Goal: Task Accomplishment & Management: Manage account settings

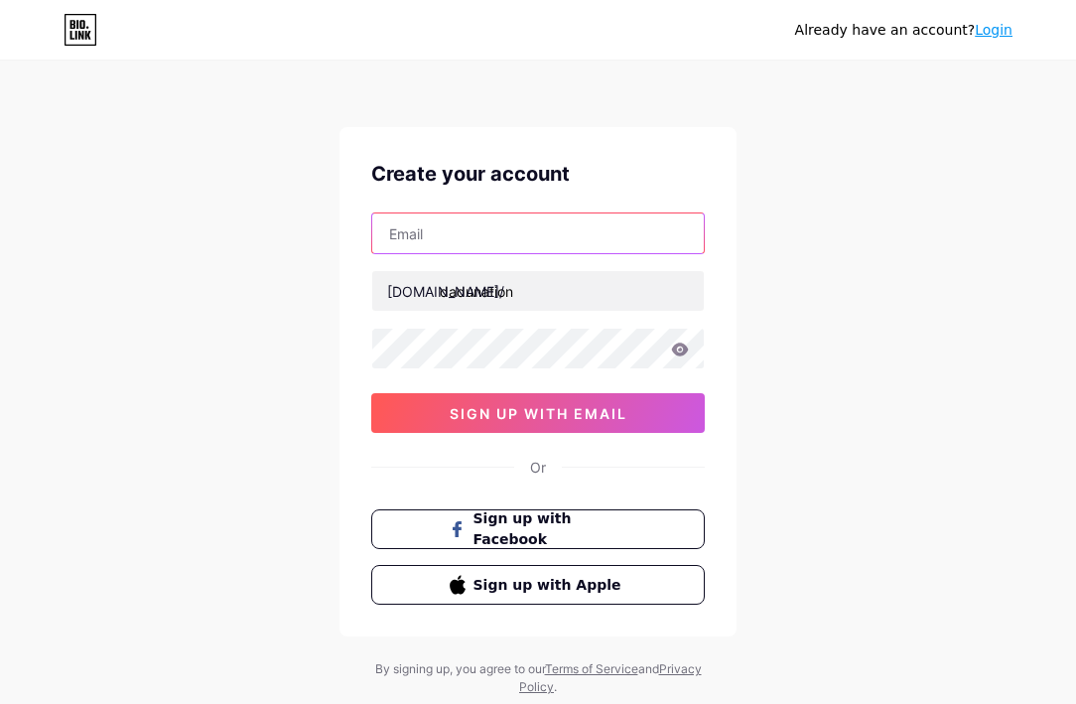
click at [533, 235] on input "text" at bounding box center [538, 233] width 332 height 40
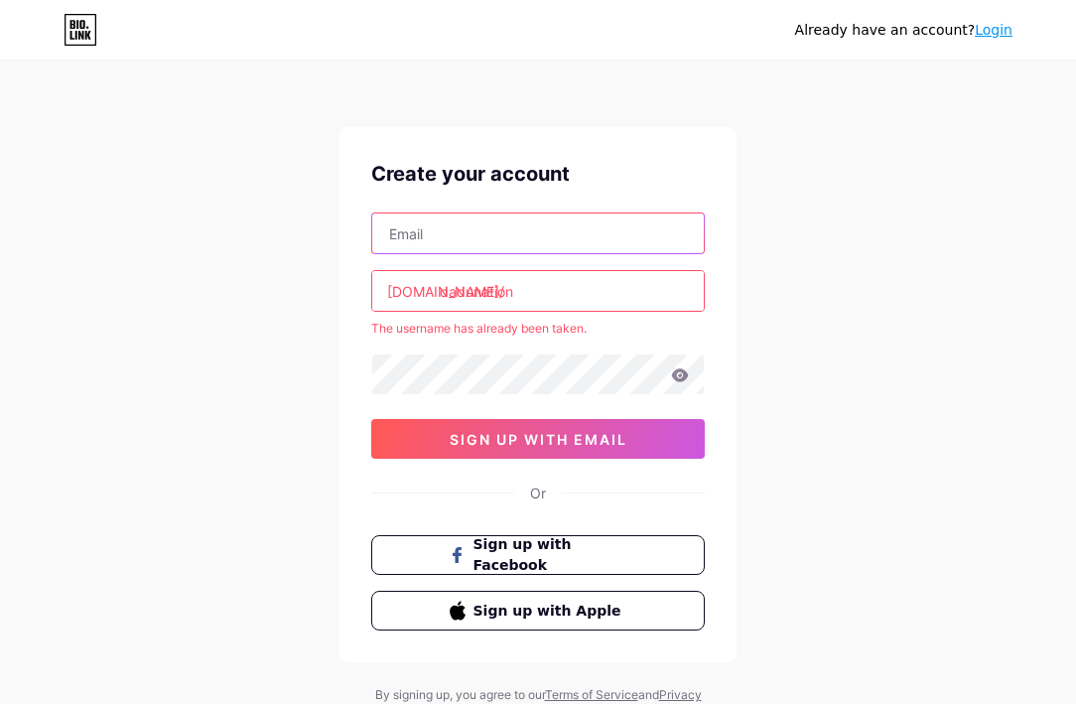
type input "[EMAIL_ADDRESS][DOMAIN_NAME]"
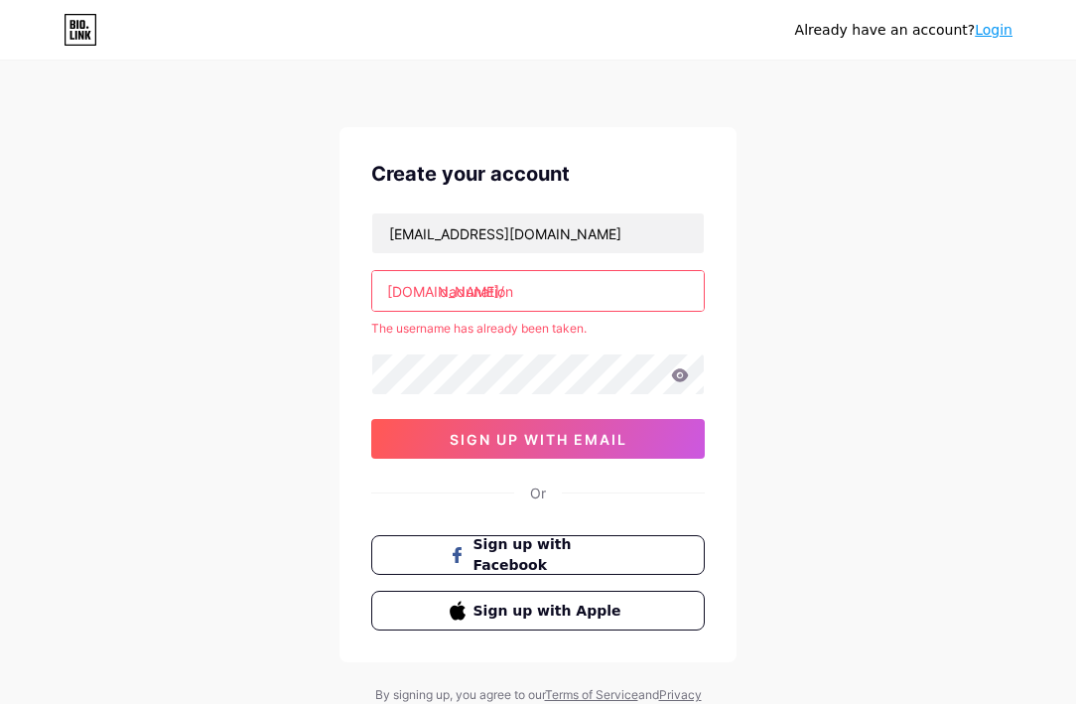
click at [590, 298] on input "dadunation" at bounding box center [538, 291] width 332 height 40
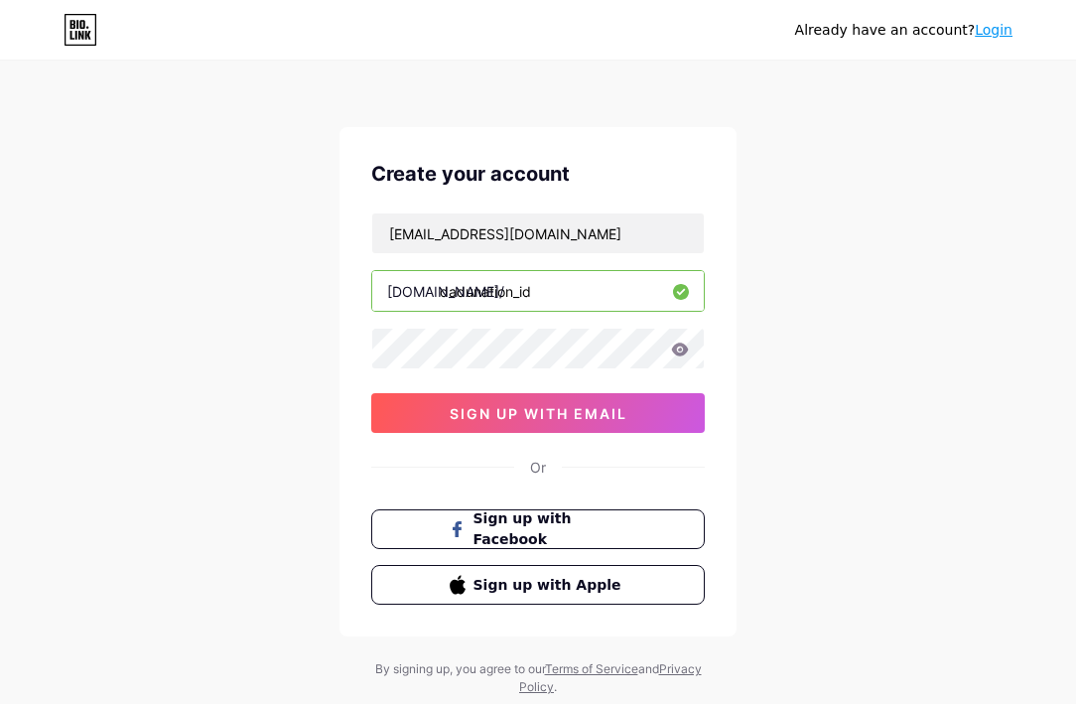
type input "dadunation_id"
click at [678, 346] on icon at bounding box center [680, 348] width 17 height 13
click at [679, 352] on icon at bounding box center [680, 349] width 18 height 14
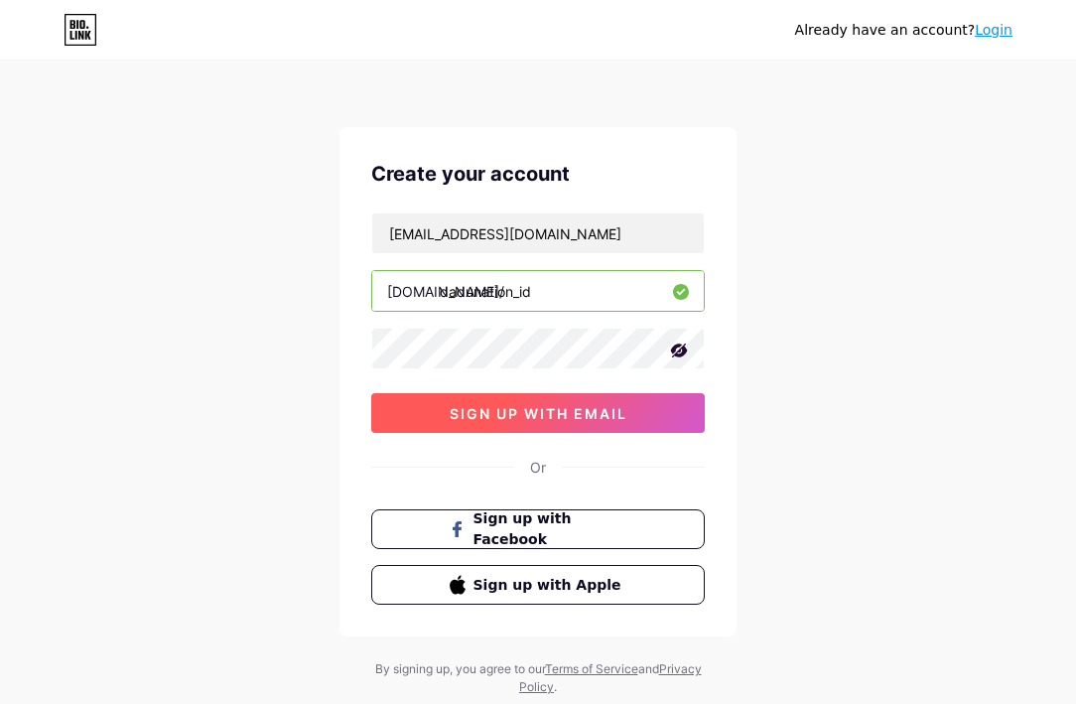
click at [577, 410] on span "sign up with email" at bounding box center [539, 413] width 178 height 17
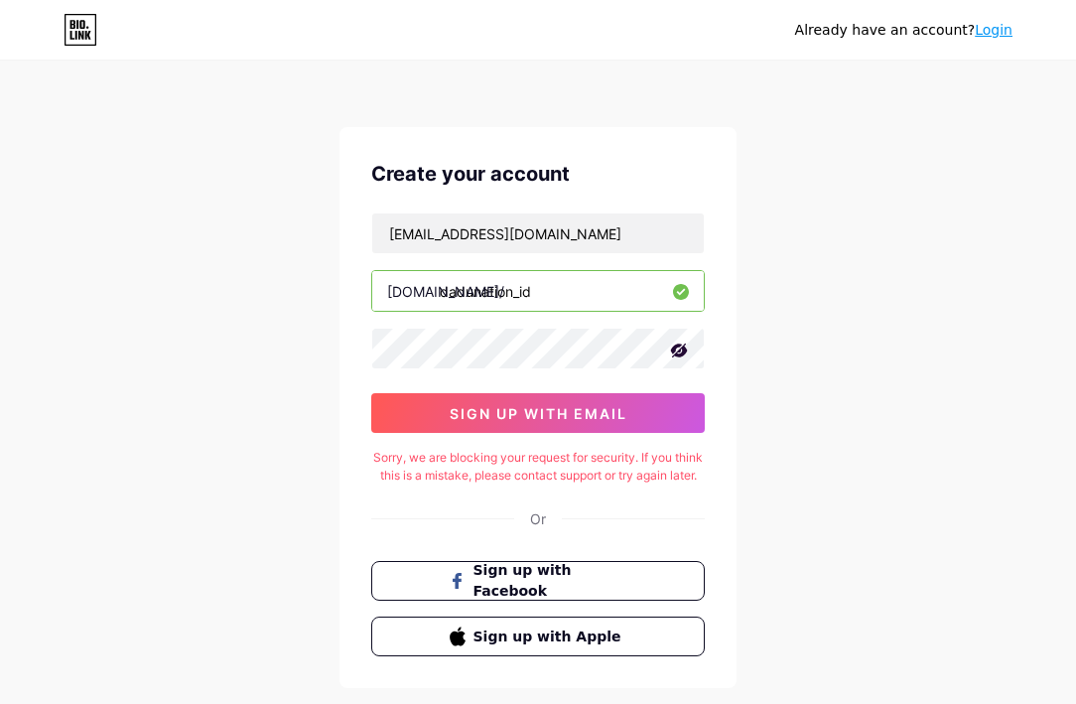
click at [643, 34] on div "Already have an account? Login" at bounding box center [538, 30] width 1076 height 32
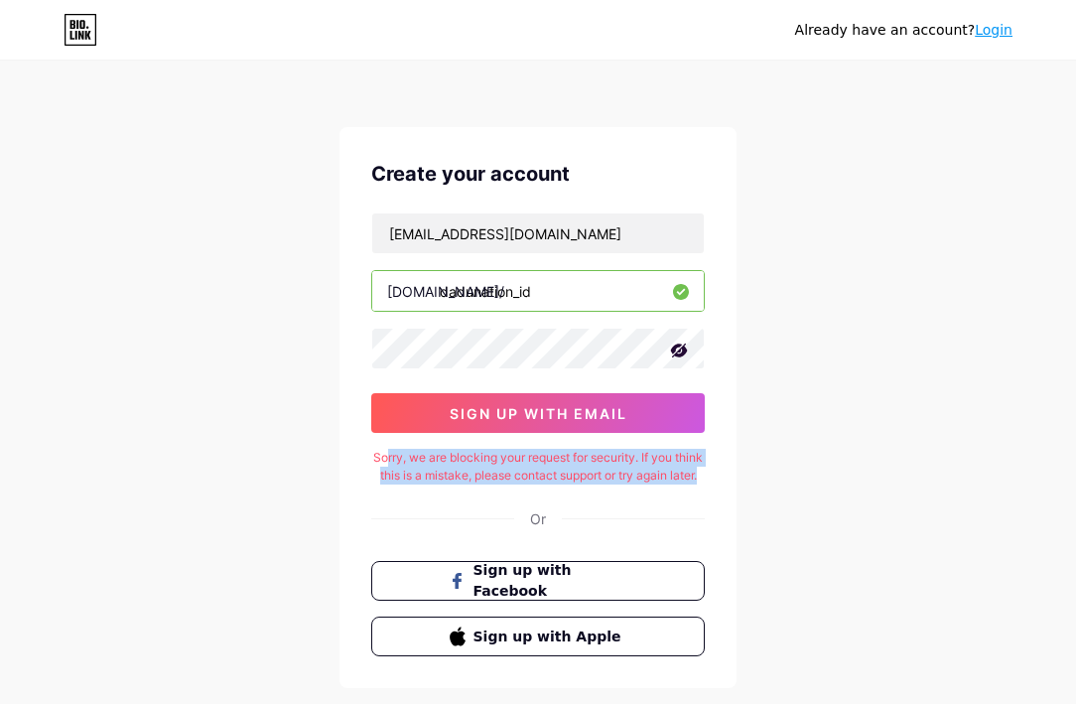
drag, startPoint x: 400, startPoint y: 450, endPoint x: 661, endPoint y: 484, distance: 263.4
click at [661, 484] on div "Sorry, we are blocking your request for security. If you think this is a mistak…" at bounding box center [538, 467] width 334 height 36
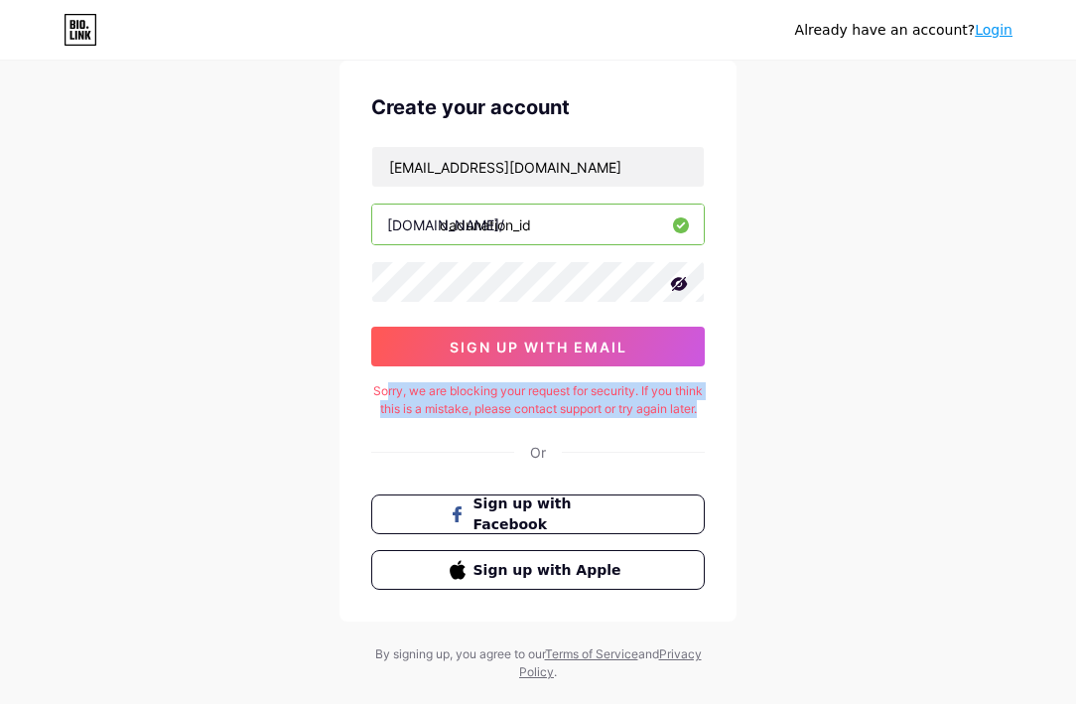
scroll to position [99, 0]
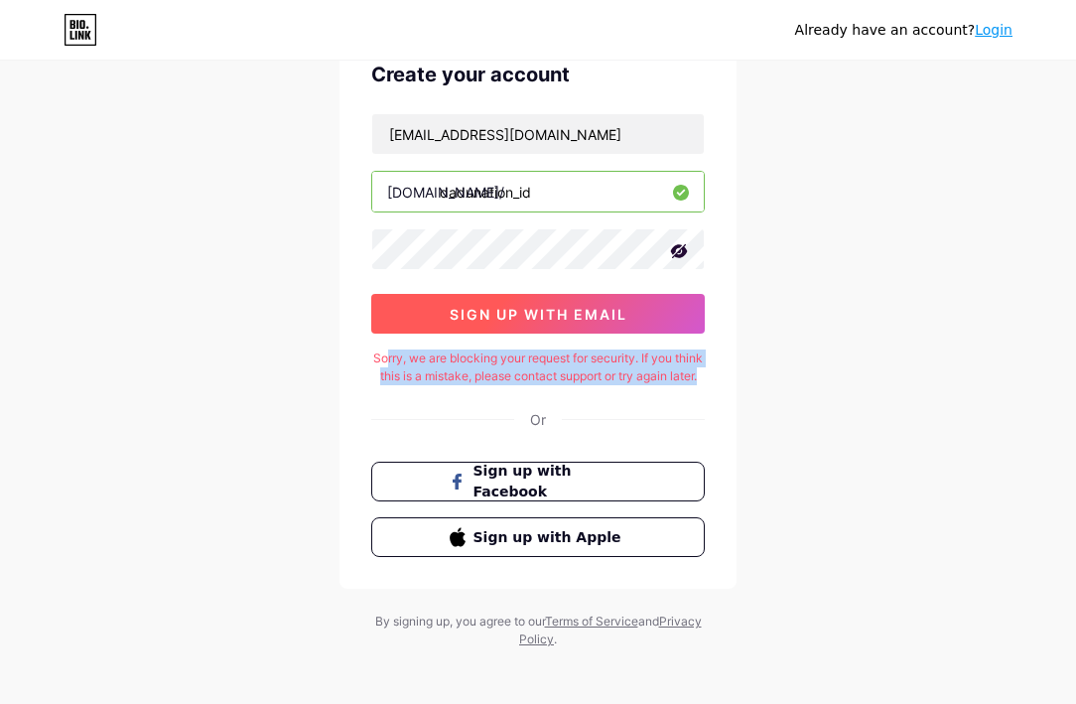
click at [541, 316] on span "sign up with email" at bounding box center [539, 314] width 178 height 17
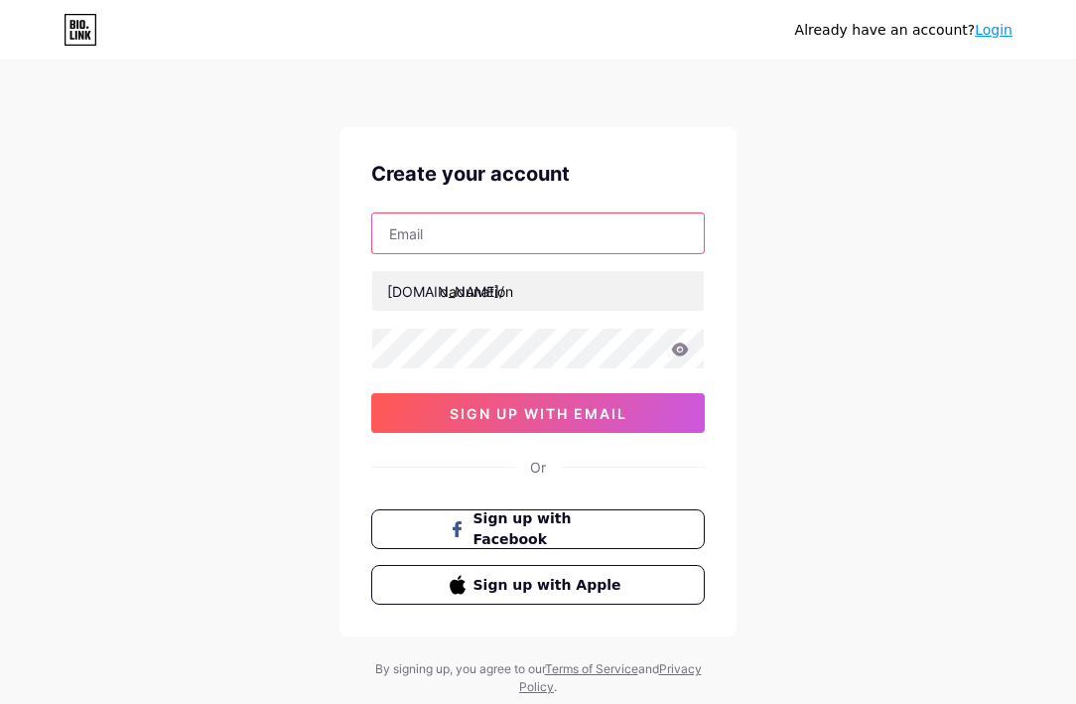
click at [492, 230] on input "text" at bounding box center [538, 233] width 332 height 40
type input "[EMAIL_ADDRESS][DOMAIN_NAME]"
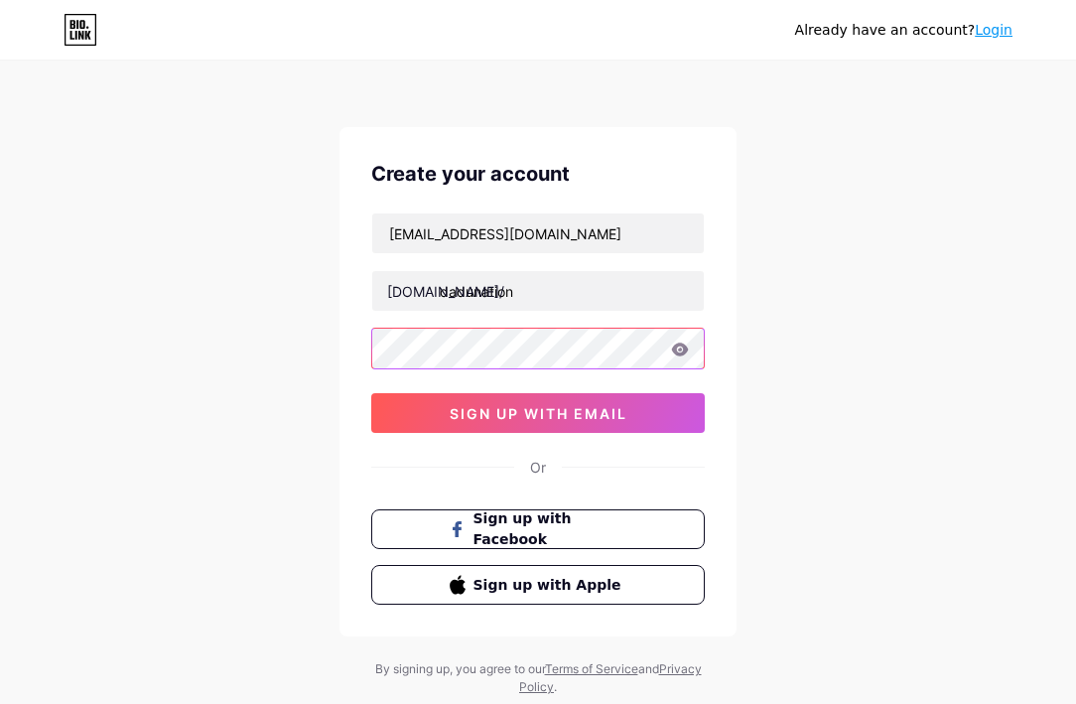
click at [484, 346] on div "[EMAIL_ADDRESS][DOMAIN_NAME] [DOMAIN_NAME]/ dadunation 0cAFcWeA4CQAnHHR7rL8-E5j…" at bounding box center [538, 322] width 334 height 220
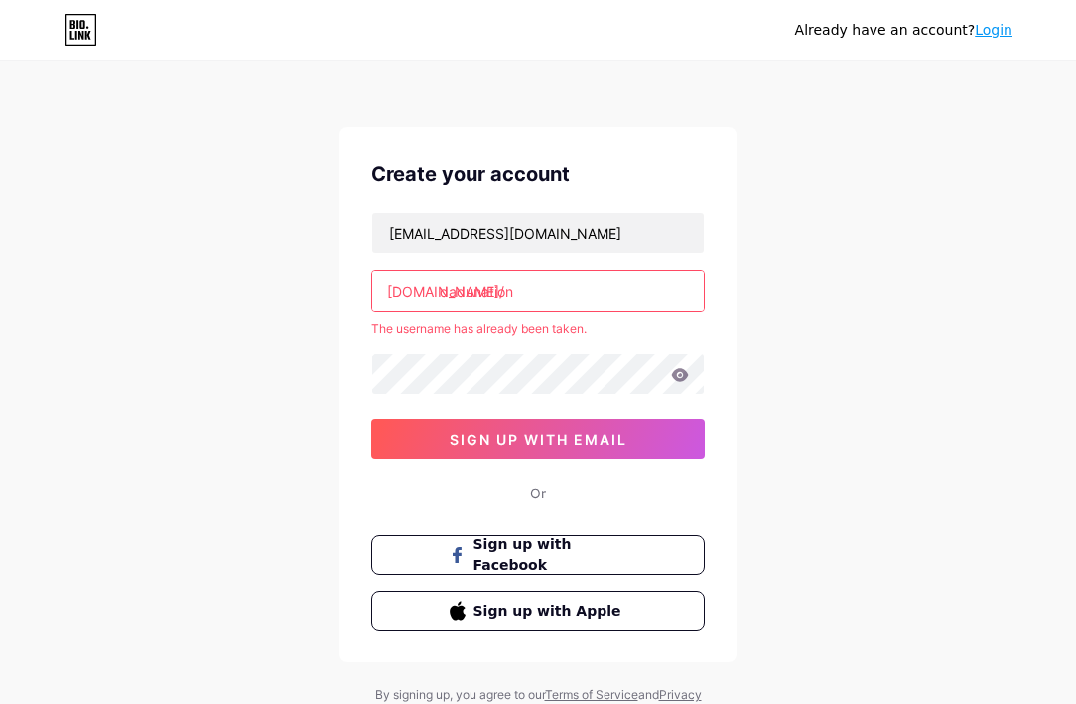
click at [555, 299] on input "dadunation" at bounding box center [538, 291] width 332 height 40
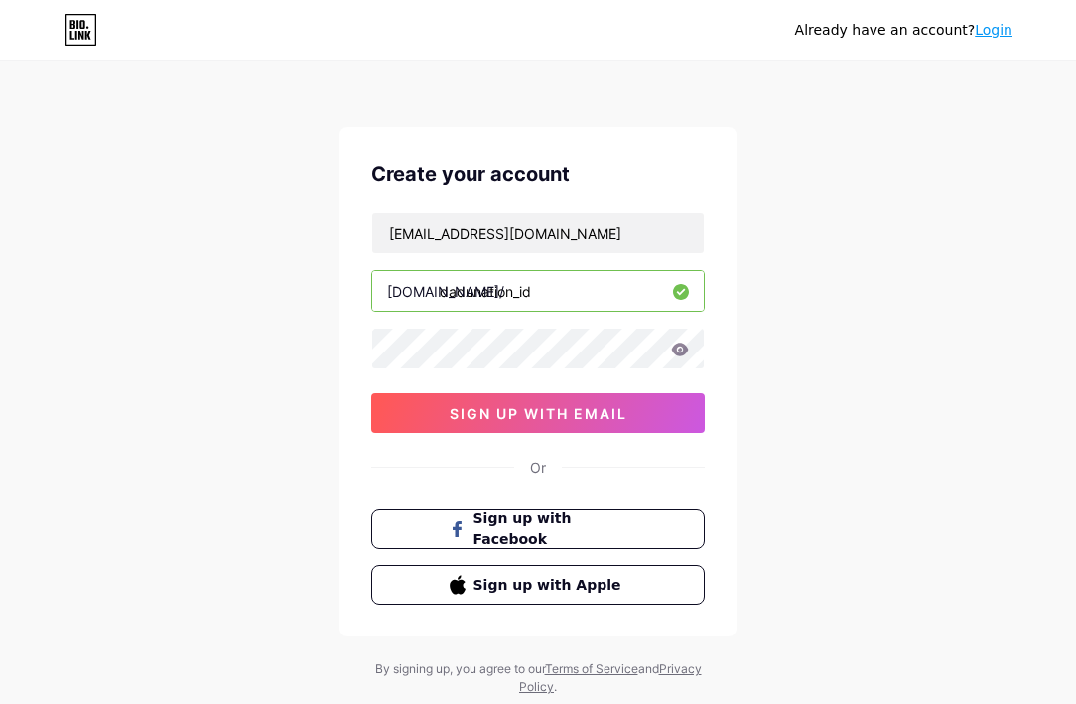
type input "dadunation_id"
click at [684, 351] on icon at bounding box center [680, 348] width 17 height 13
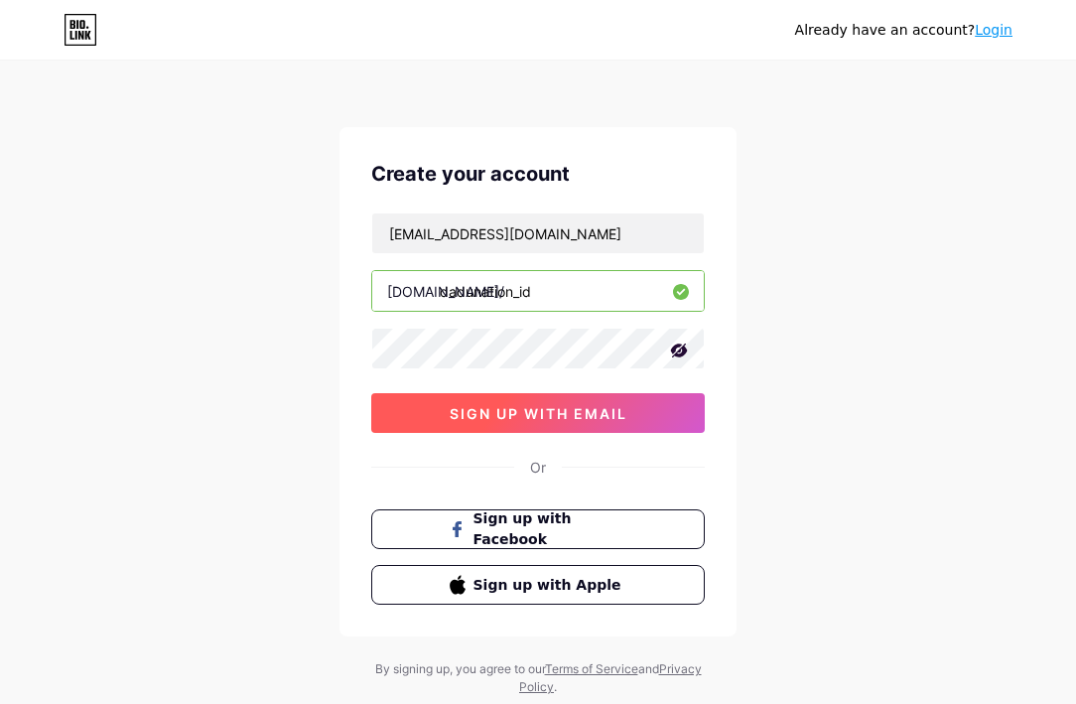
click at [548, 415] on span "sign up with email" at bounding box center [539, 413] width 178 height 17
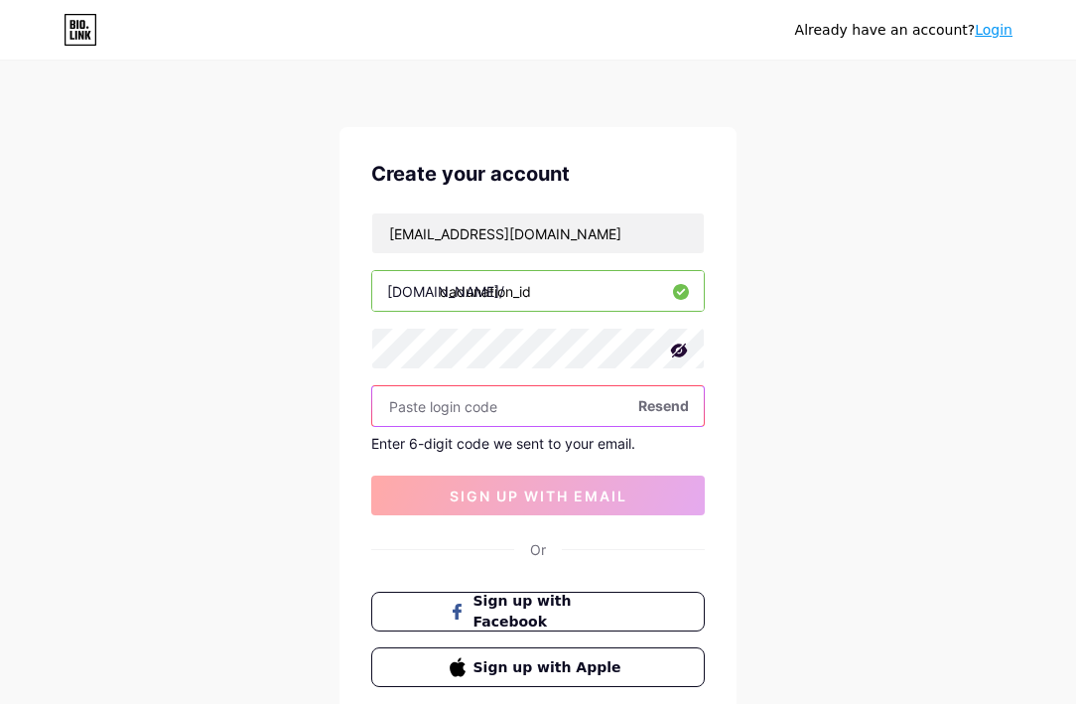
click at [524, 414] on input "text" at bounding box center [538, 406] width 332 height 40
paste input "393460"
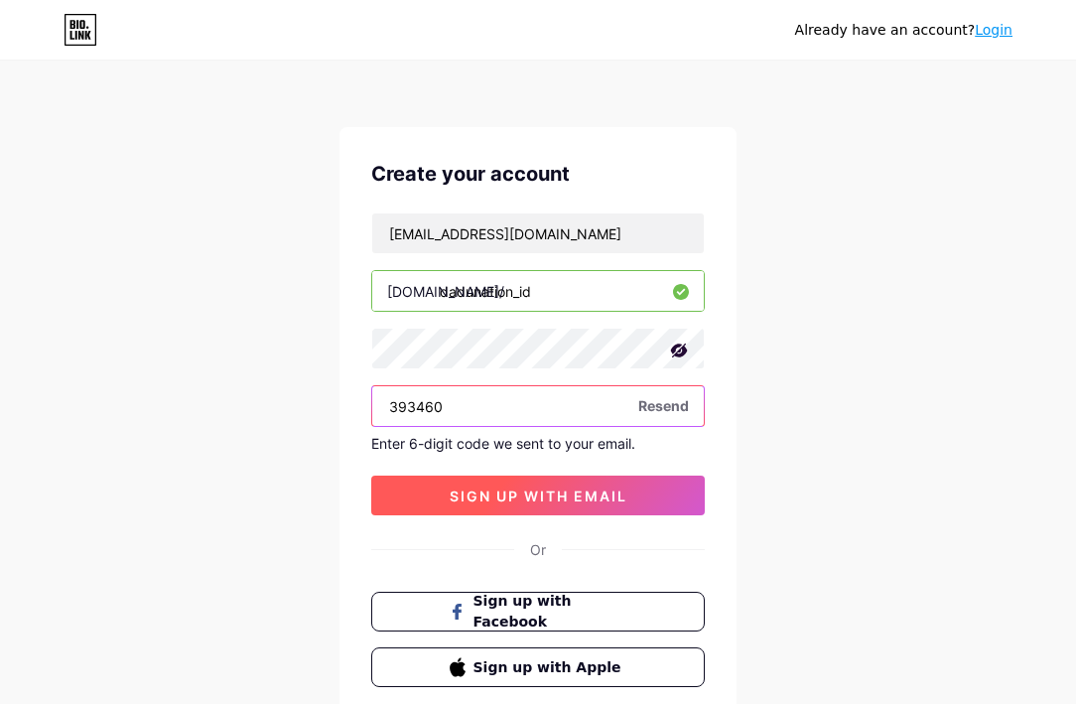
type input "393460"
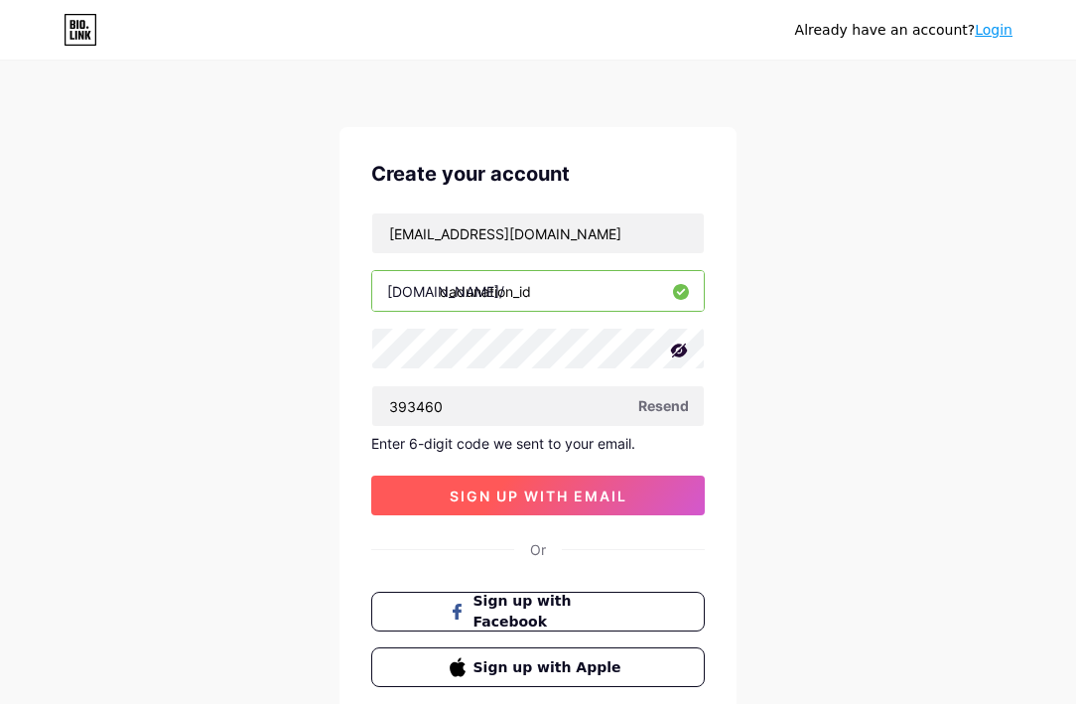
click at [517, 490] on span "sign up with email" at bounding box center [539, 495] width 178 height 17
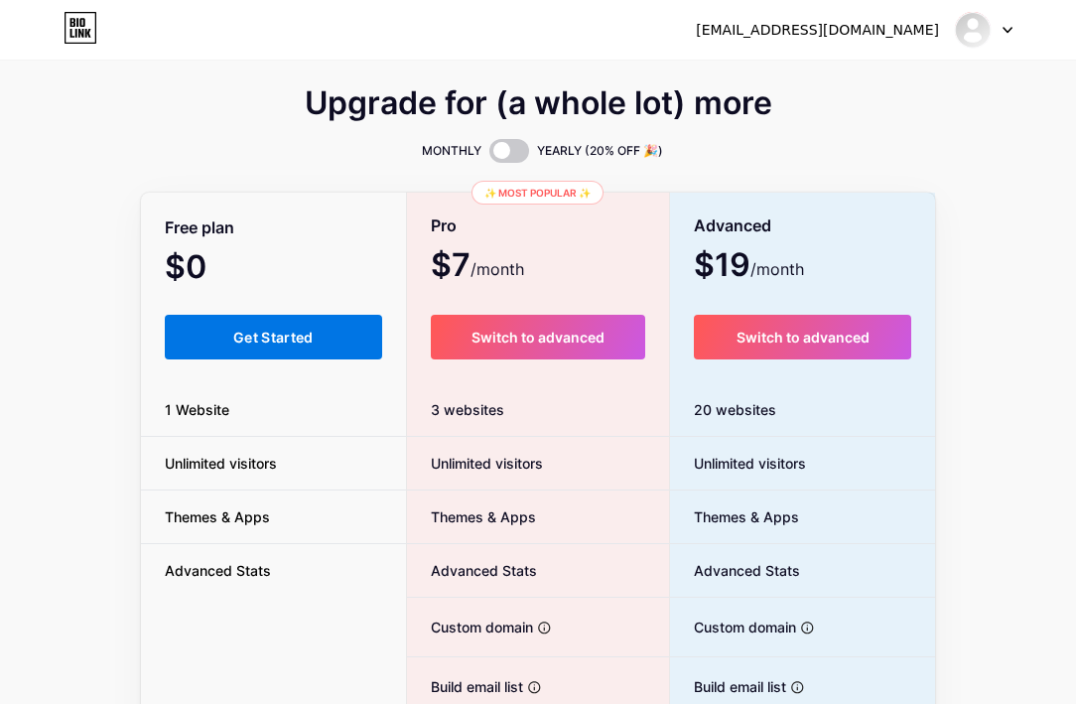
click at [284, 337] on span "Get Started" at bounding box center [273, 337] width 80 height 17
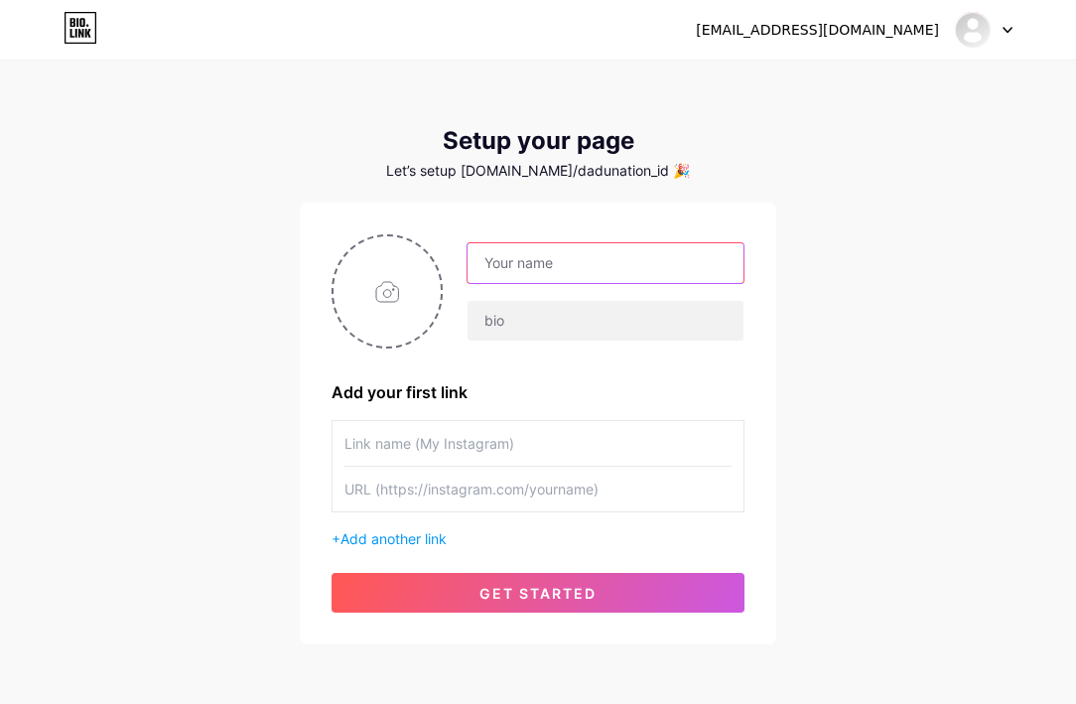
drag, startPoint x: 557, startPoint y: 282, endPoint x: 556, endPoint y: 268, distance: 13.9
click at [556, 280] on input "text" at bounding box center [606, 263] width 276 height 40
type input "DADUNATION"
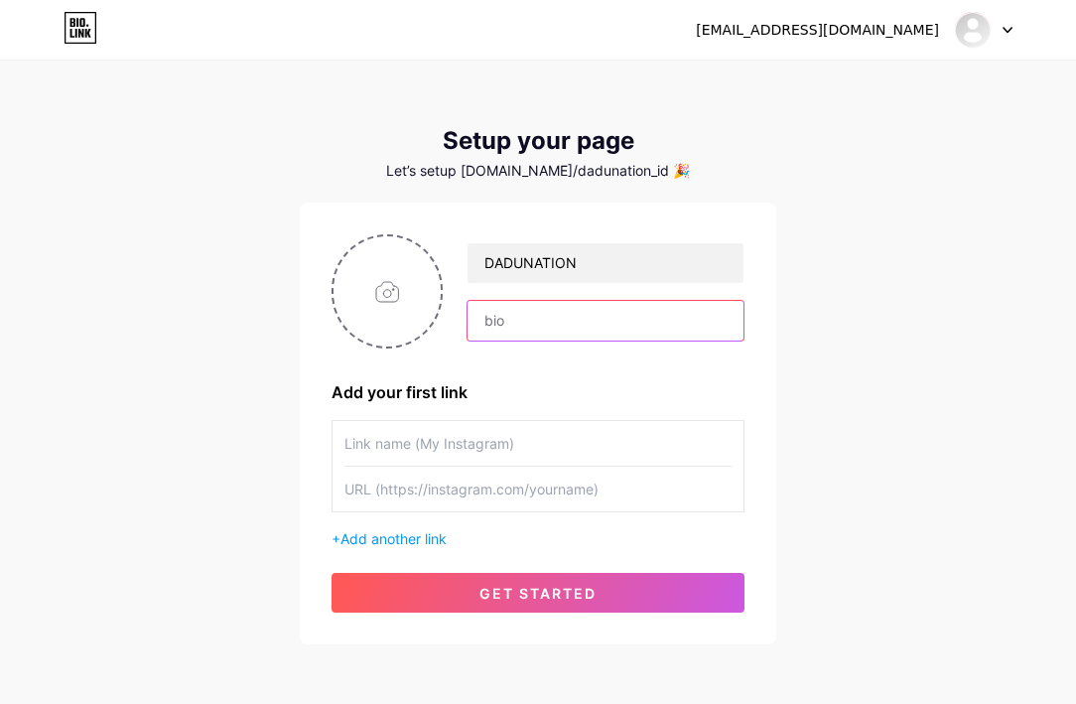
click at [519, 318] on input "text" at bounding box center [606, 321] width 276 height 40
click at [733, 72] on div "[EMAIL_ADDRESS][DOMAIN_NAME] Dashboard Logout Setup your page Let’s setup [DOMA…" at bounding box center [538, 354] width 1076 height 708
click at [577, 332] on input "text" at bounding box center [606, 321] width 276 height 40
paste input "Dadunation adalah platform slot online gacor yang menawarkan peluang maxwin tin…"
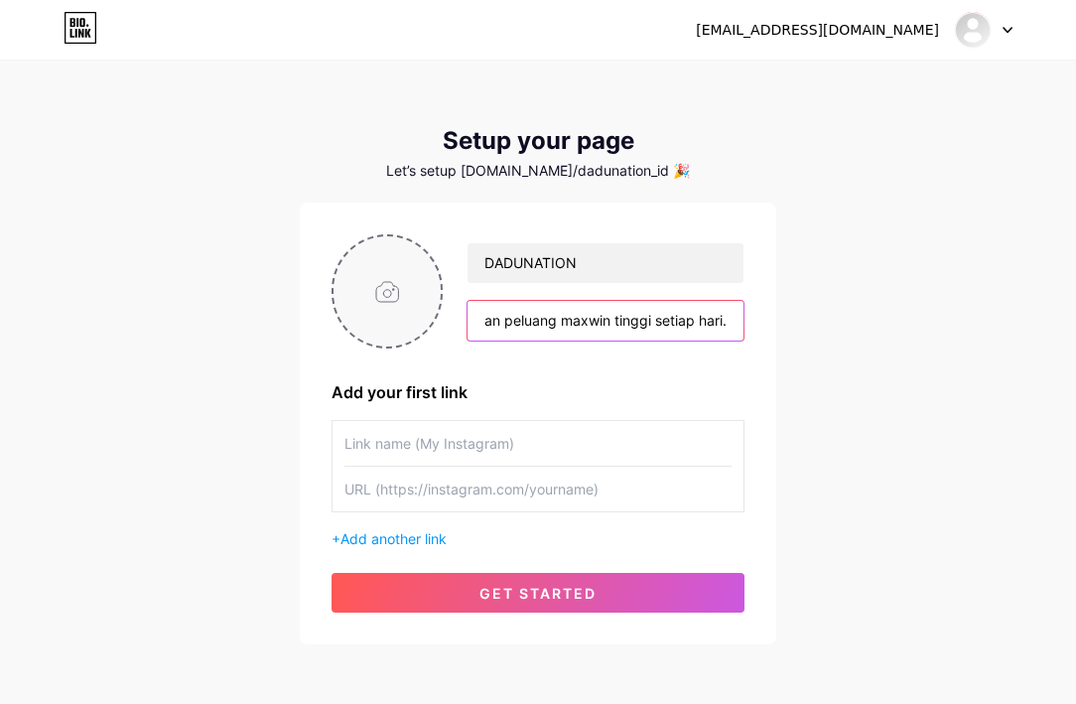
type input "Dadunation adalah platform slot online gacor yang menawarkan peluang maxwin tin…"
click at [397, 282] on input "file" at bounding box center [387, 291] width 107 height 110
type input "C:\fakepath\logo-seo.png"
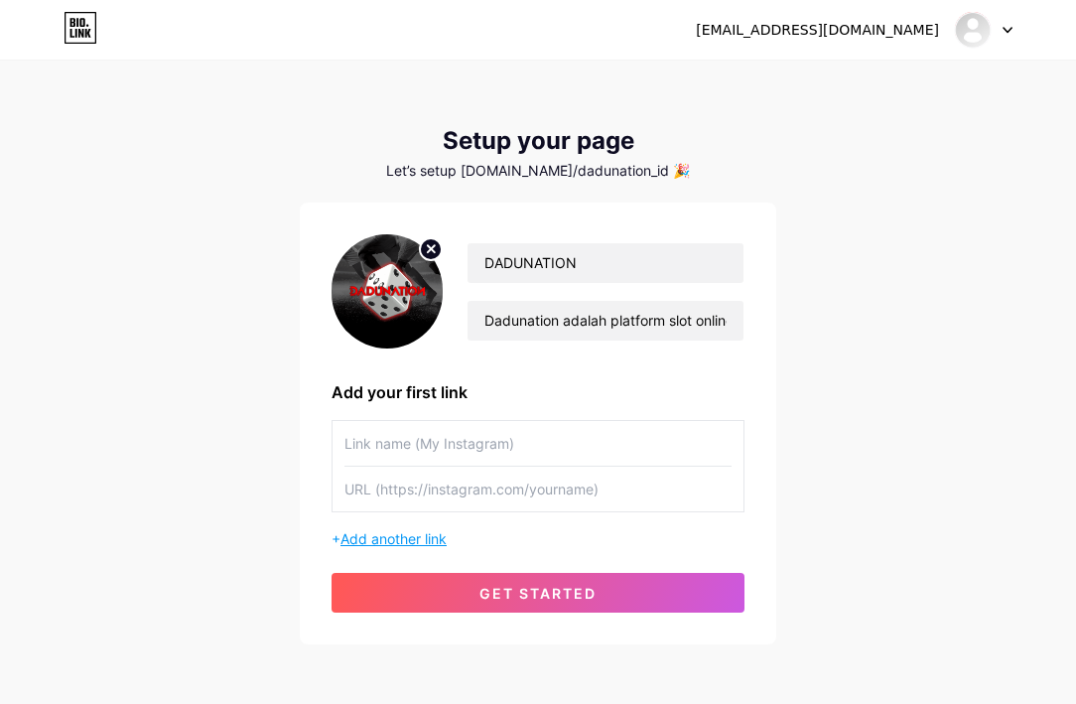
click at [408, 535] on span "Add another link" at bounding box center [393, 538] width 106 height 17
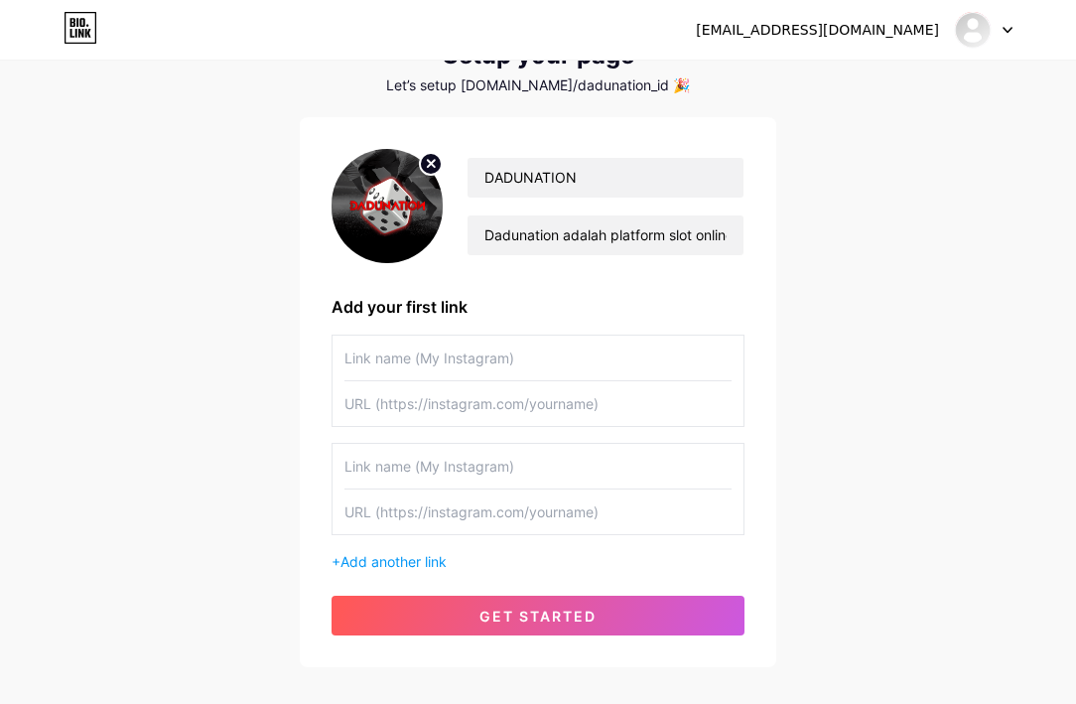
scroll to position [192, 0]
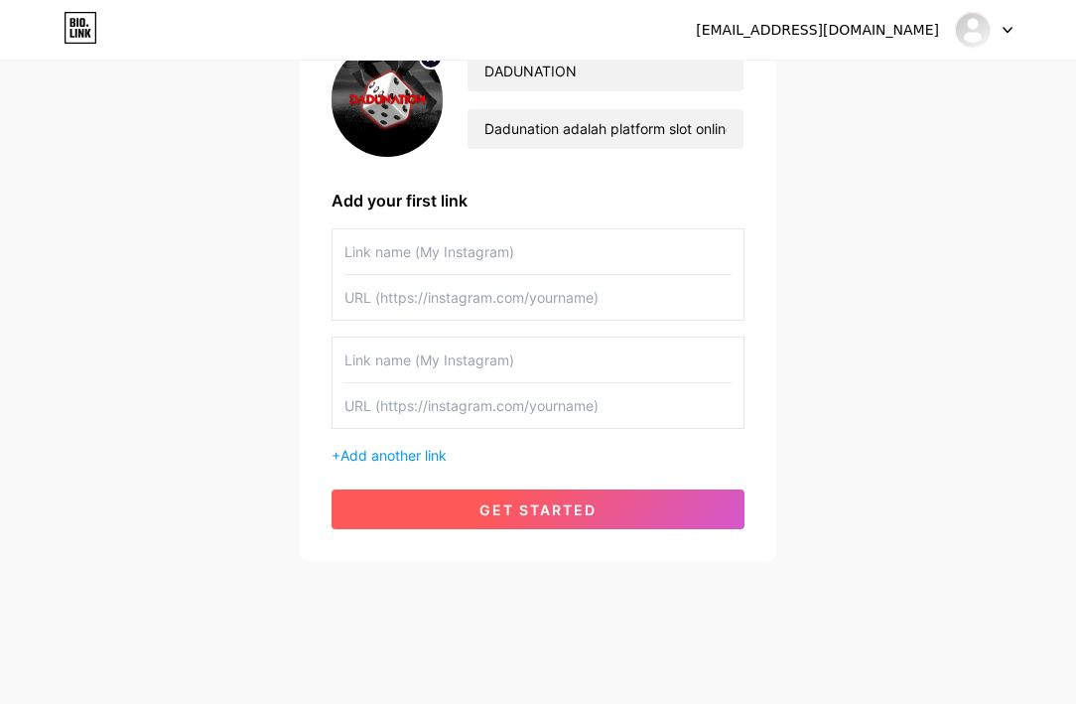
click at [518, 521] on button "get started" at bounding box center [538, 509] width 413 height 40
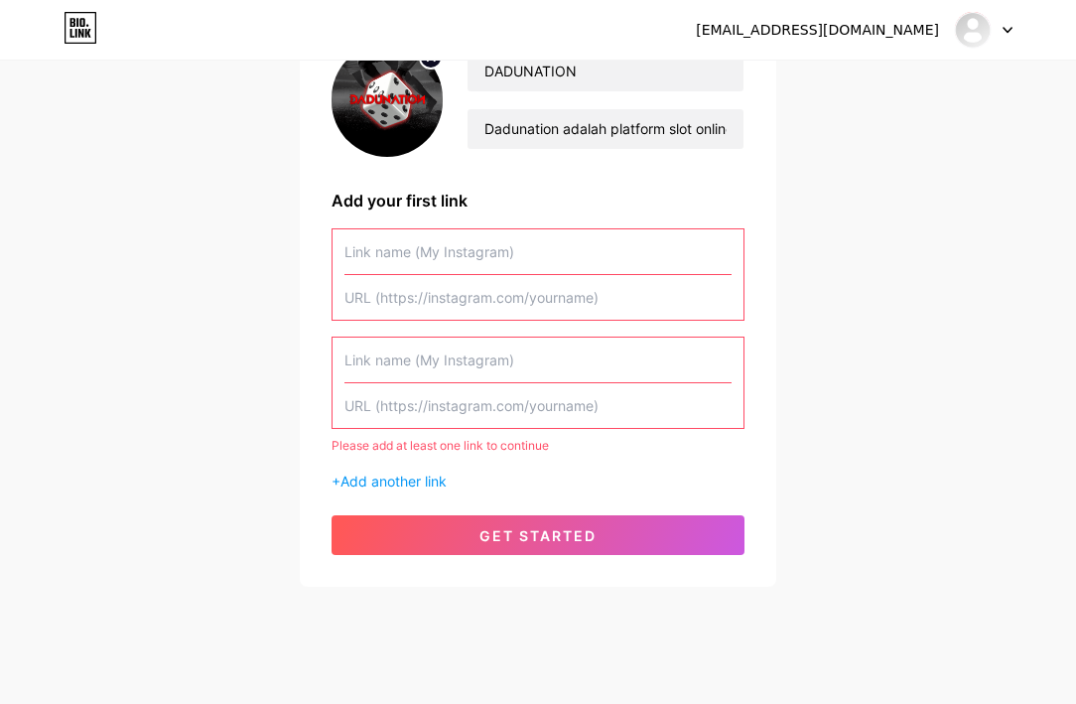
click at [438, 372] on input "text" at bounding box center [537, 360] width 387 height 45
click at [476, 257] on input "text" at bounding box center [537, 251] width 387 height 45
drag, startPoint x: 433, startPoint y: 422, endPoint x: 379, endPoint y: 234, distance: 195.1
click at [379, 234] on input "text" at bounding box center [537, 251] width 387 height 45
click at [529, 262] on input "text" at bounding box center [537, 251] width 387 height 45
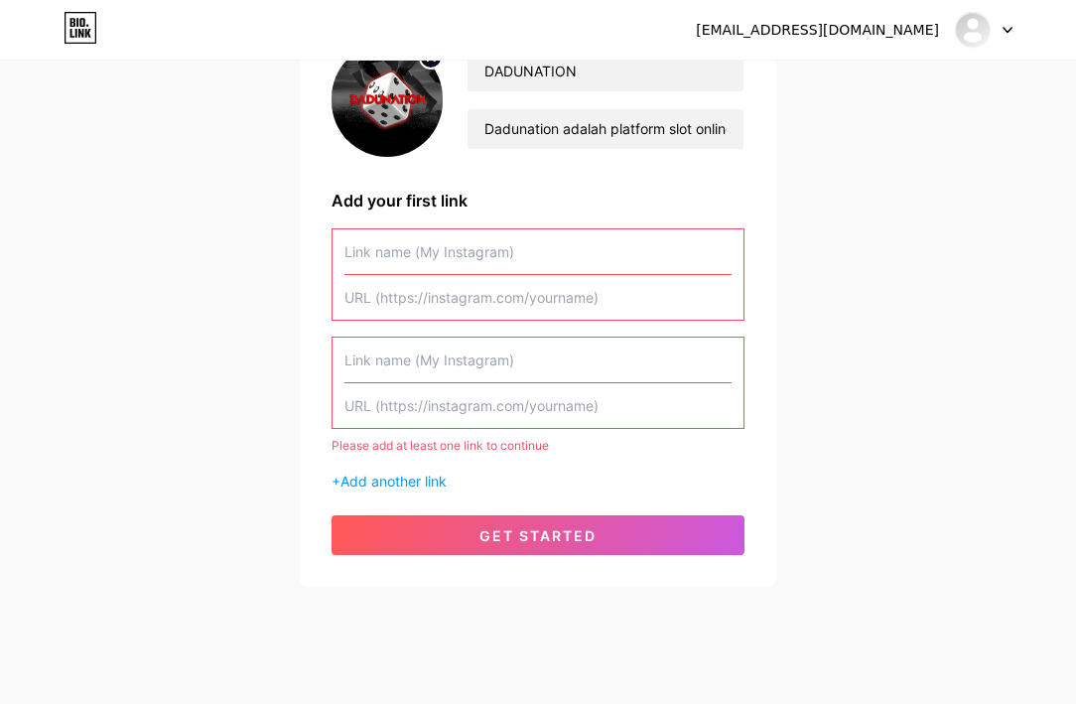
paste input "[URL][DOMAIN_NAME]"
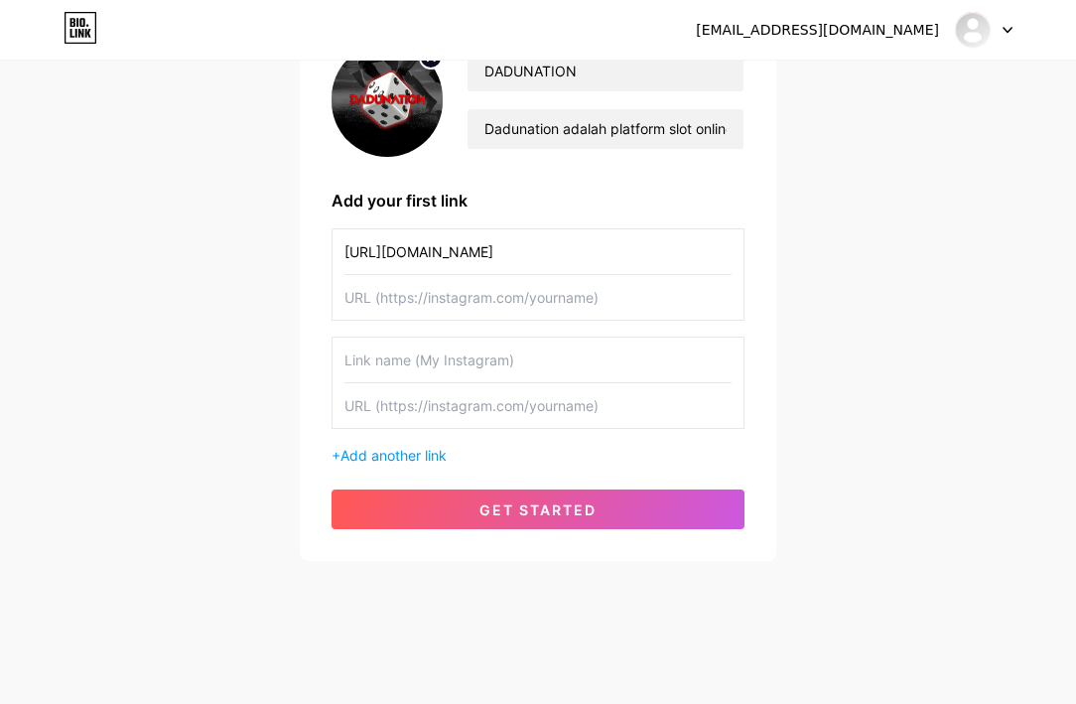
type input "[URL][DOMAIN_NAME]"
click at [509, 301] on input "text" at bounding box center [537, 297] width 387 height 45
paste input "[URL][DOMAIN_NAME]"
type input "[URL][DOMAIN_NAME]"
click at [486, 265] on input "[URL][DOMAIN_NAME]" at bounding box center [537, 251] width 387 height 45
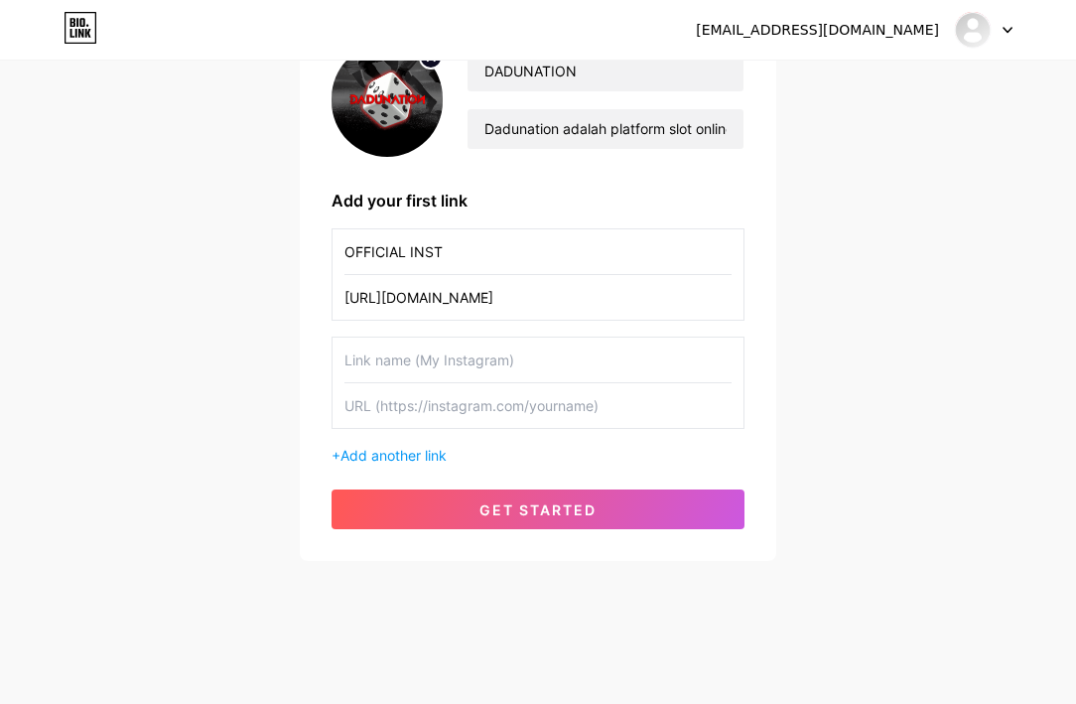
type input "OFFICIAL INSTA"
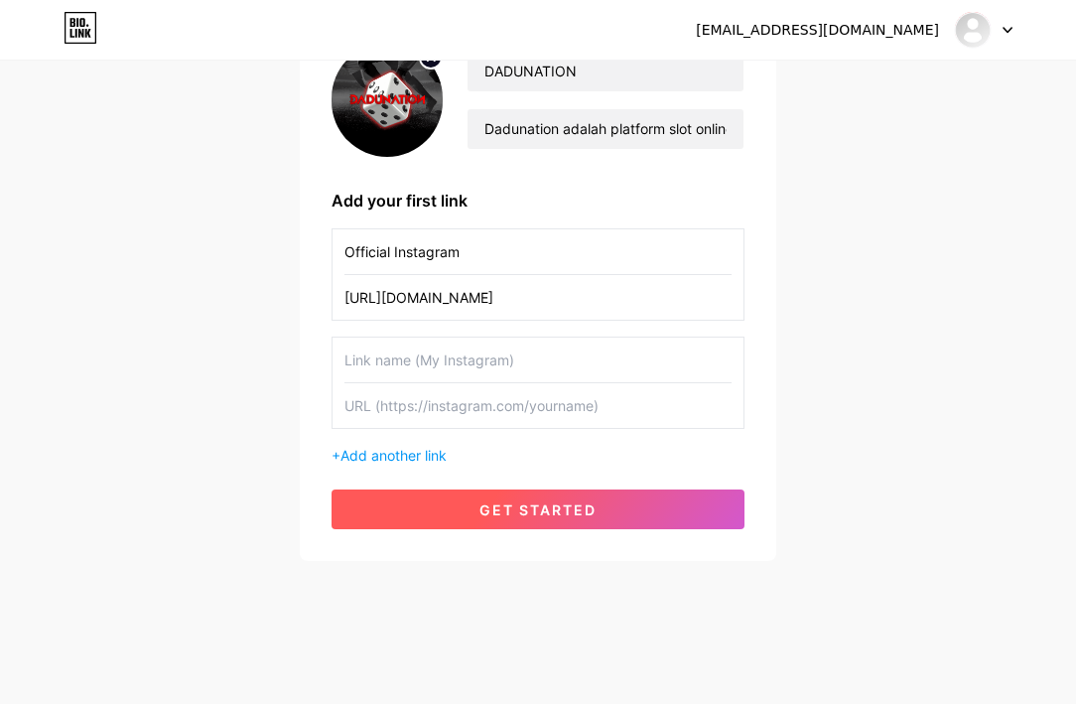
type input "Official Instagram"
click at [491, 511] on span "get started" at bounding box center [537, 509] width 117 height 17
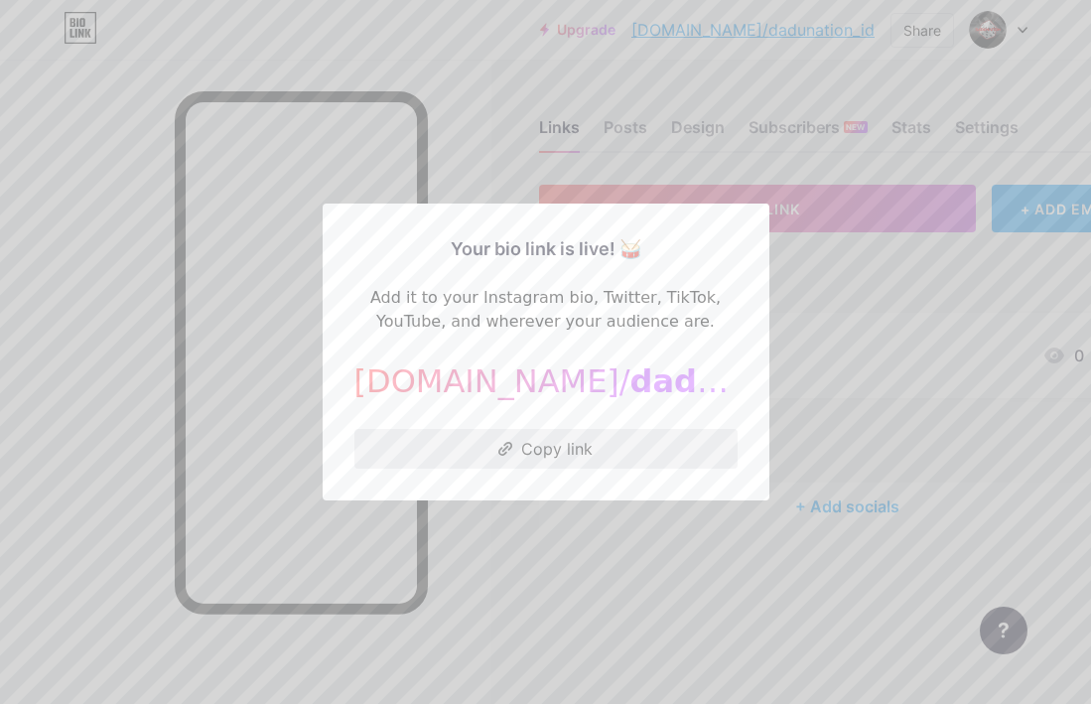
click at [626, 453] on button "Copy link" at bounding box center [545, 449] width 383 height 40
click at [484, 148] on div at bounding box center [545, 352] width 1091 height 704
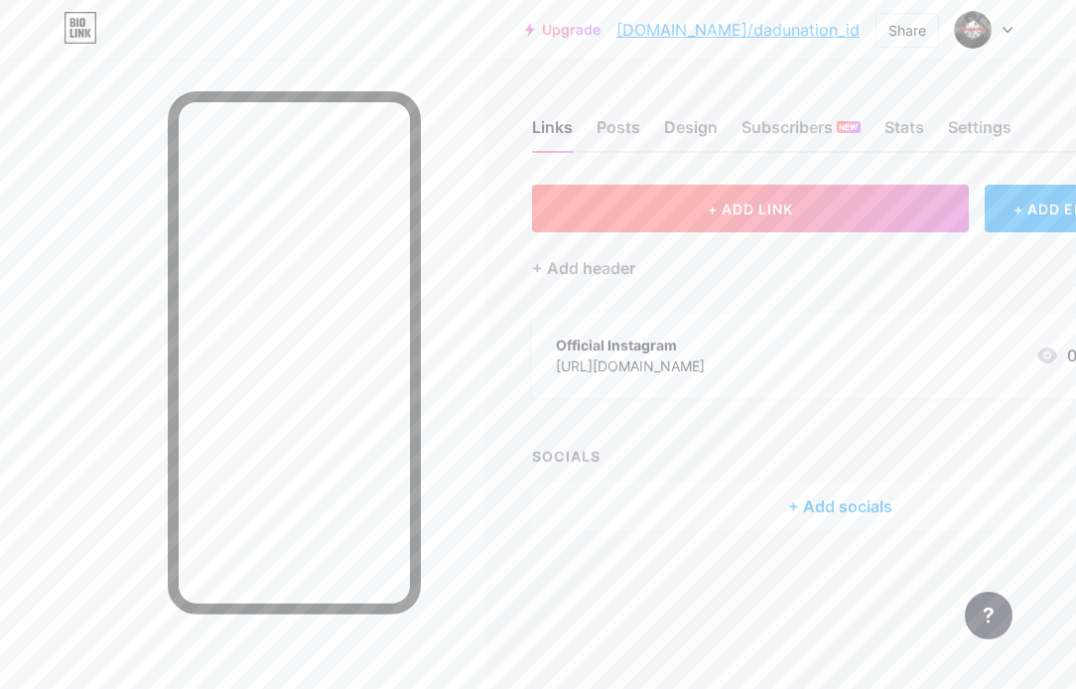
click at [744, 203] on span "+ ADD LINK" at bounding box center [750, 209] width 85 height 17
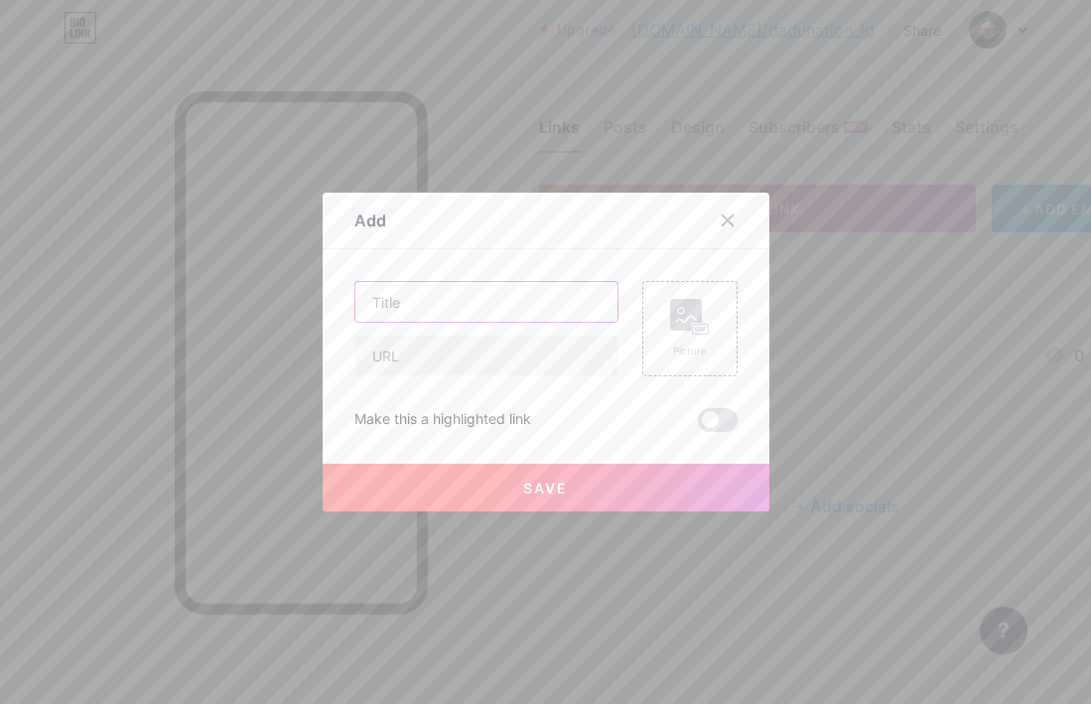
click at [465, 300] on input "text" at bounding box center [486, 302] width 262 height 40
type input "R"
type input "Daftar ~ Register"
click at [457, 360] on input "text" at bounding box center [486, 356] width 262 height 40
click at [470, 357] on input "text" at bounding box center [486, 356] width 262 height 40
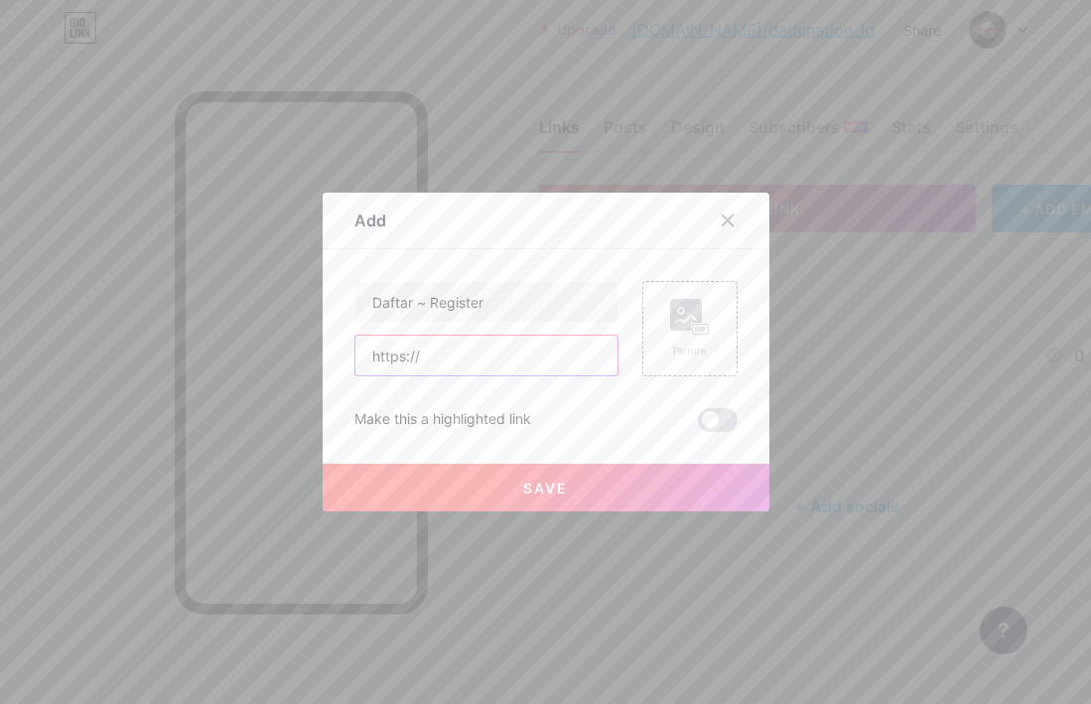
paste input "[DOMAIN_NAME][URL]"
click at [577, 481] on button "Save" at bounding box center [546, 488] width 447 height 48
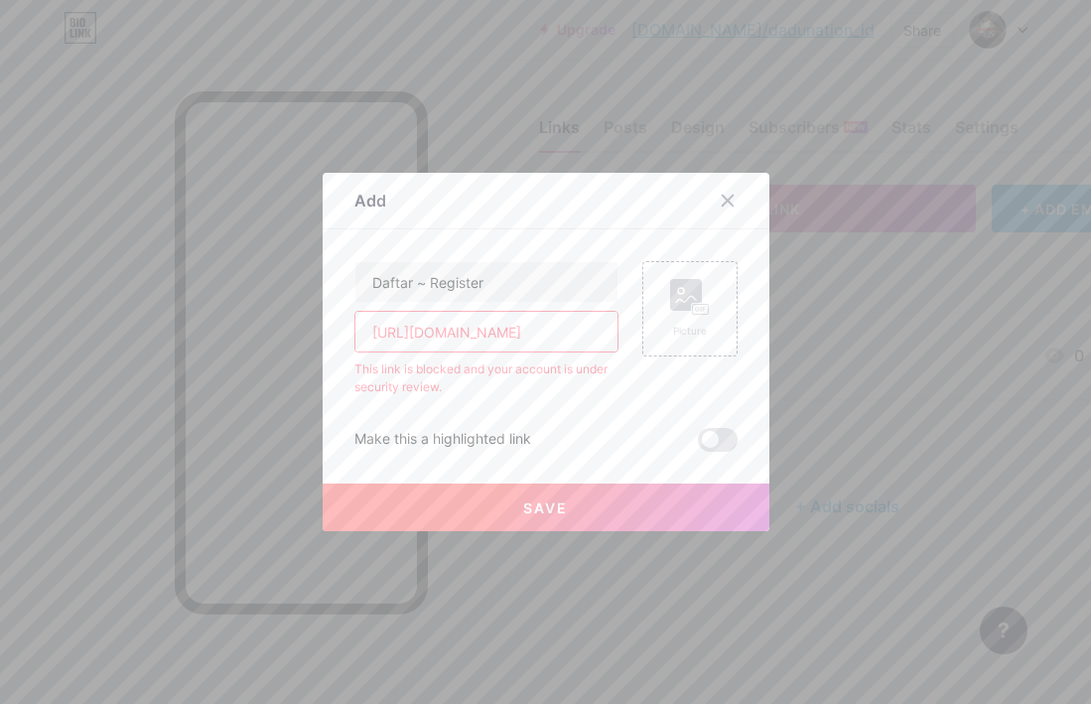
click at [530, 337] on input "[URL][DOMAIN_NAME]" at bounding box center [486, 332] width 262 height 40
click at [540, 332] on input "[URL][DOMAIN_NAME]" at bounding box center [486, 332] width 262 height 40
drag, startPoint x: 433, startPoint y: 336, endPoint x: 417, endPoint y: 336, distance: 15.9
click at [432, 336] on input "[URL][DOMAIN_NAME]" at bounding box center [486, 332] width 262 height 40
click at [417, 336] on input "[URL][DOMAIN_NAME]" at bounding box center [486, 332] width 262 height 40
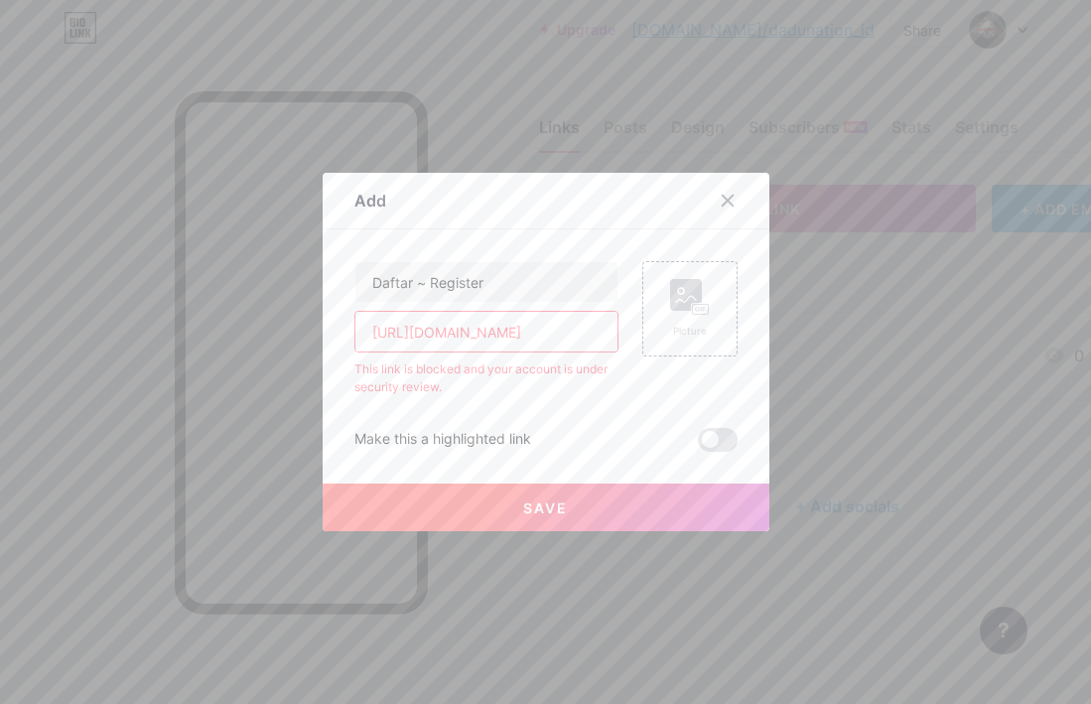
click at [417, 336] on input "[URL][DOMAIN_NAME]" at bounding box center [486, 332] width 262 height 40
click at [431, 336] on input "[URL][DOMAIN_NAME]" at bounding box center [486, 332] width 262 height 40
drag, startPoint x: 431, startPoint y: 336, endPoint x: 623, endPoint y: 343, distance: 192.7
click at [623, 343] on div "Daftar ~ Register [URL][DOMAIN_NAME] This link is blocked and your account is u…" at bounding box center [545, 328] width 383 height 135
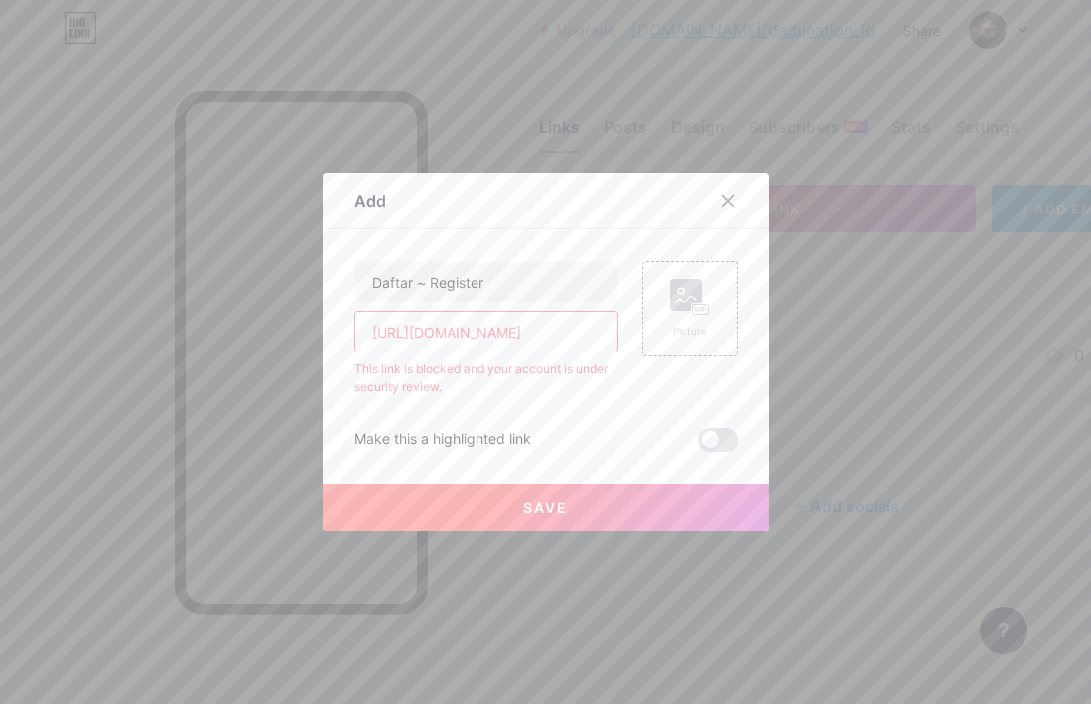
paste input "[DOMAIN_NAME]"
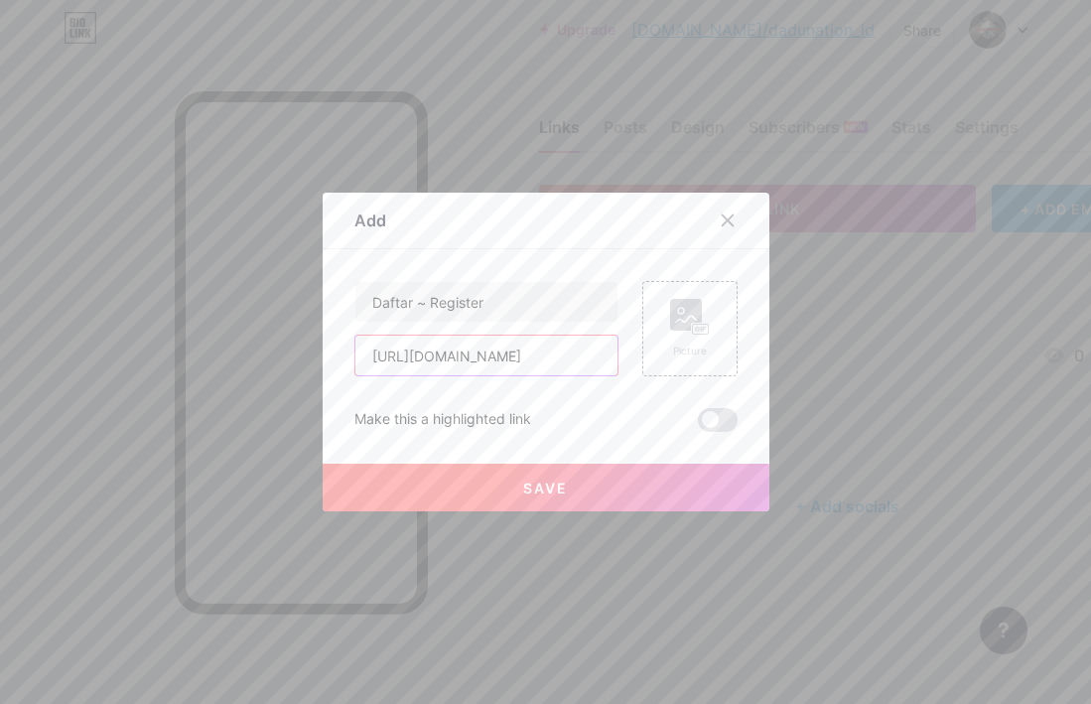
type input "[URL][DOMAIN_NAME]"
click at [535, 487] on span "Save" at bounding box center [545, 487] width 45 height 17
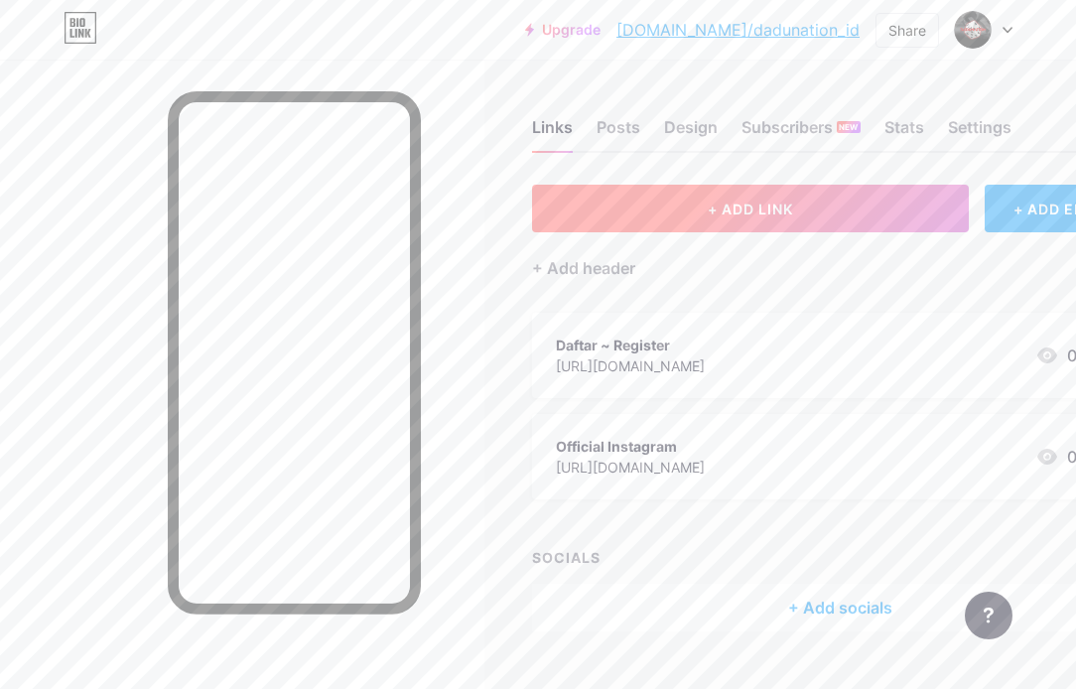
click at [743, 203] on span "+ ADD LINK" at bounding box center [750, 209] width 85 height 17
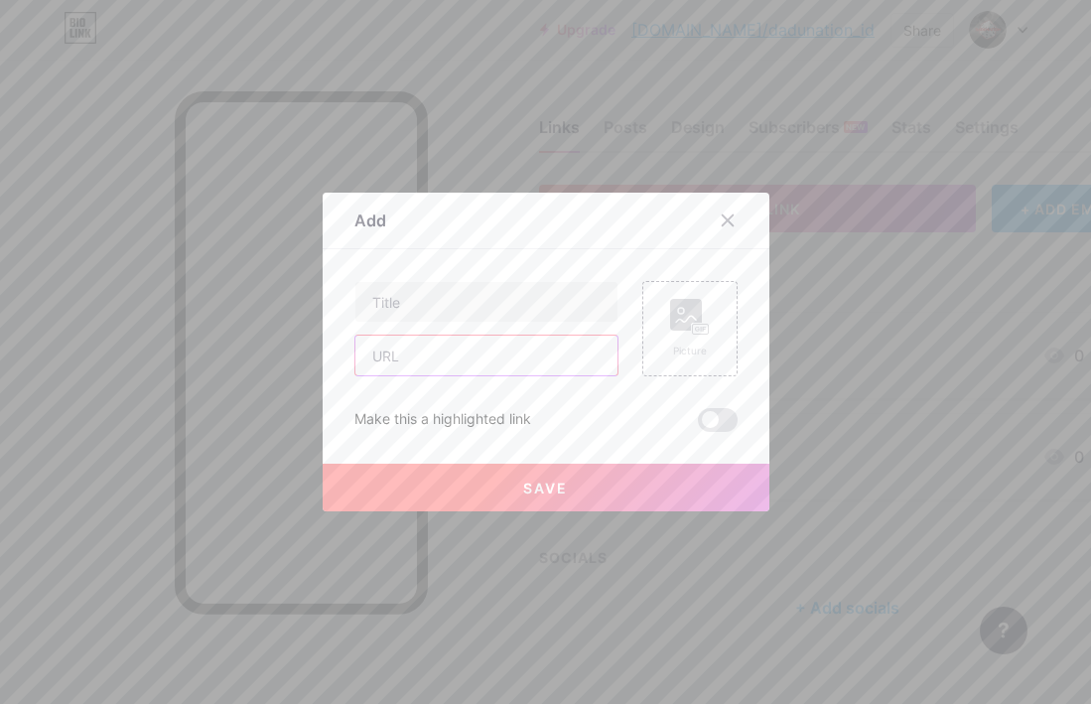
click at [456, 354] on input "text" at bounding box center [486, 356] width 262 height 40
paste input "[DOMAIN_NAME]"
type input "[URL][DOMAIN_NAME]"
click at [459, 301] on input "text" at bounding box center [486, 302] width 262 height 40
type input "Link Alternatif Dadunation"
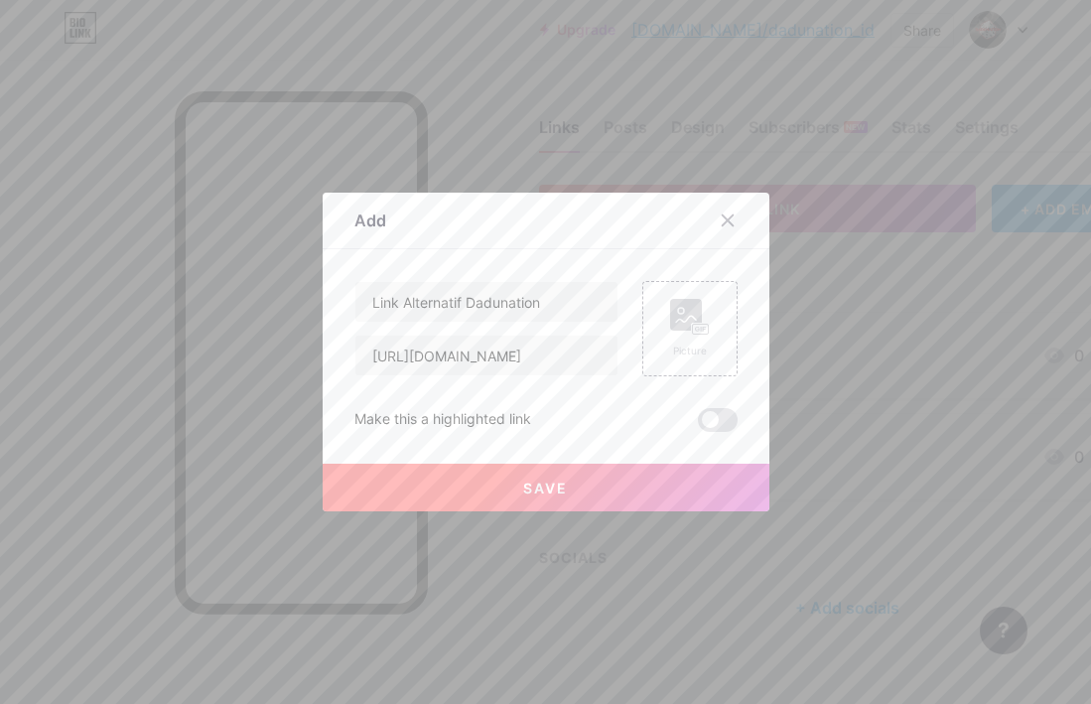
click at [578, 486] on button "Save" at bounding box center [546, 488] width 447 height 48
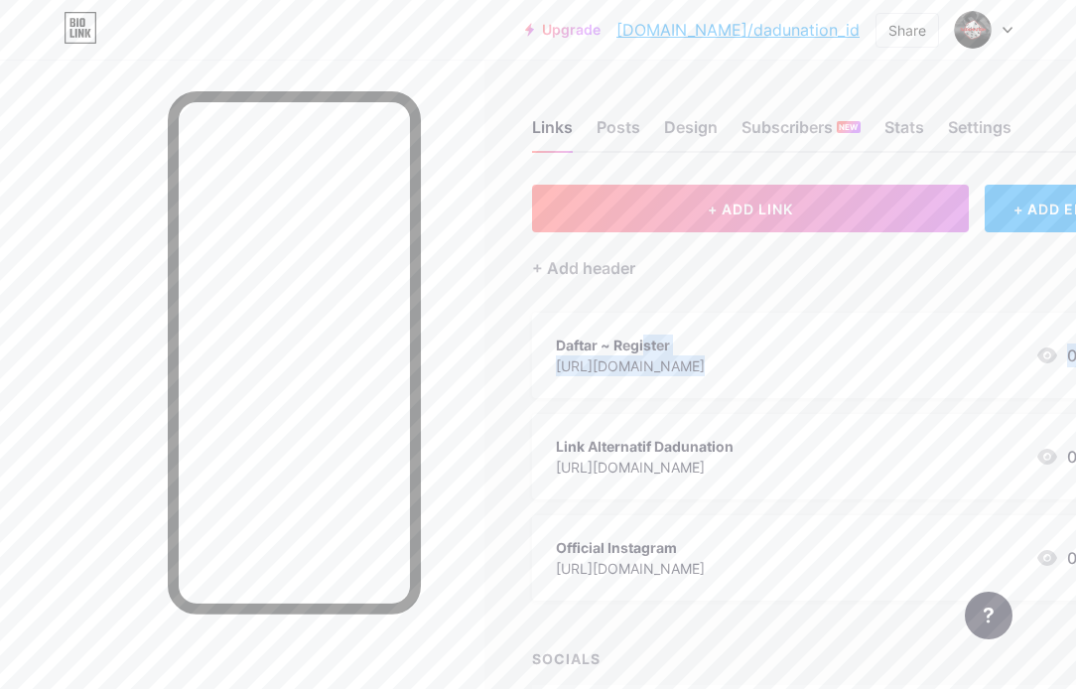
drag, startPoint x: 550, startPoint y: 359, endPoint x: 788, endPoint y: 379, distance: 239.1
click at [556, 413] on span "Daftar ~ Register [URL][DOMAIN_NAME] 0 Link Alternatif Dadunation [URL][DOMAIN_…" at bounding box center [840, 457] width 616 height 288
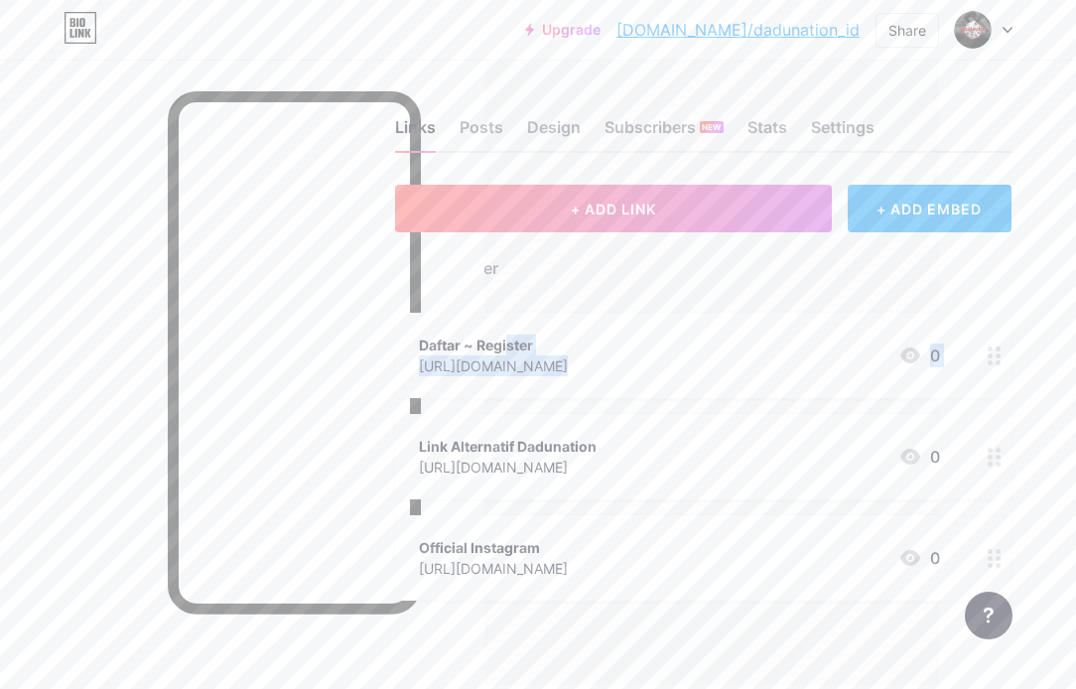
scroll to position [0, 163]
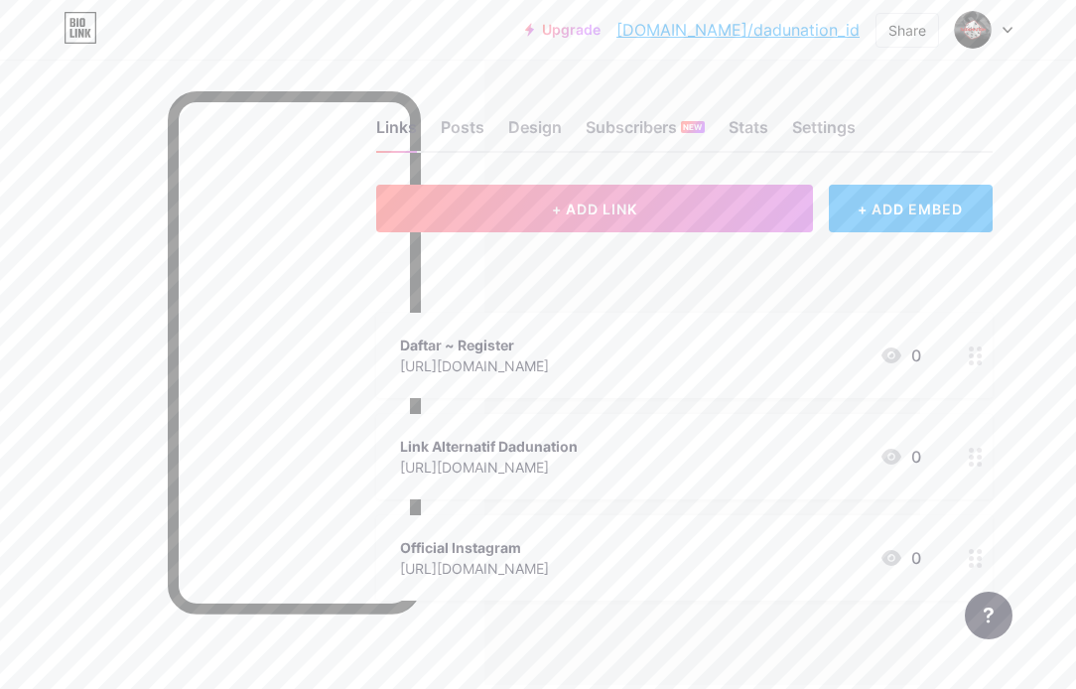
click at [715, 646] on div "+ ADD LINK + ADD EMBED + Add header Daftar ~ Register [URL][DOMAIN_NAME] 0 Link…" at bounding box center [684, 459] width 616 height 548
drag, startPoint x: 971, startPoint y: 576, endPoint x: 974, endPoint y: 511, distance: 64.6
click at [975, 509] on div "Links Posts Design Subscribers NEW Stats Settings + ADD LINK + ADD EMBED + Add …" at bounding box center [460, 446] width 1232 height 772
click at [516, 653] on div "SOCIALS" at bounding box center [684, 658] width 616 height 21
click at [579, 679] on div "SOCIALS + Add socials" at bounding box center [684, 690] width 616 height 84
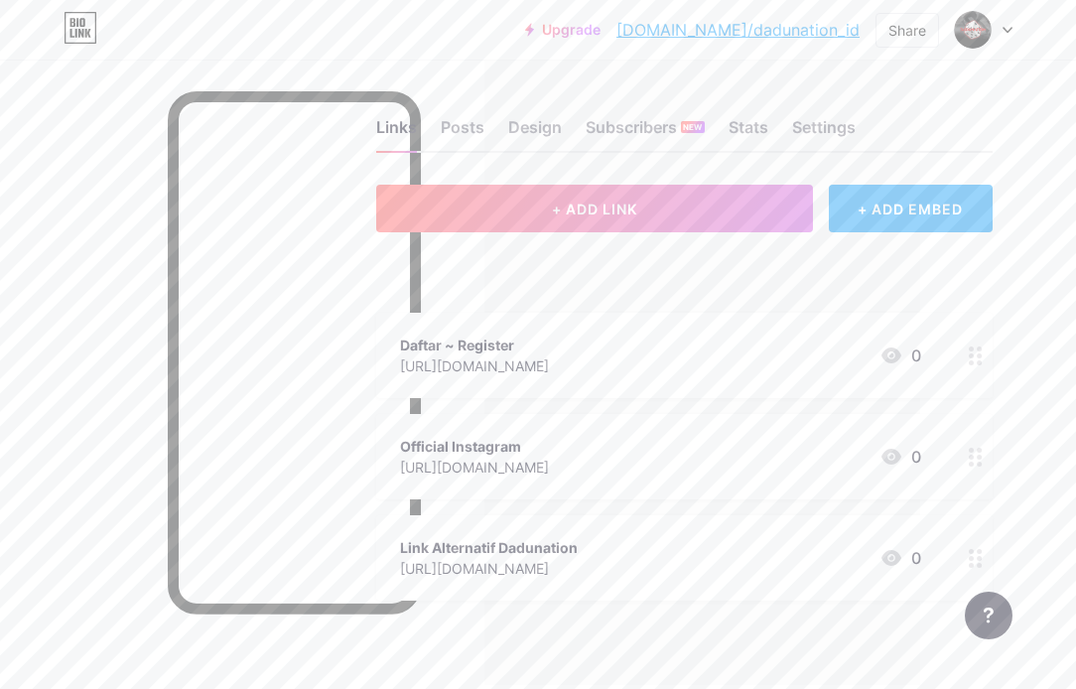
click at [892, 455] on icon at bounding box center [891, 457] width 20 height 16
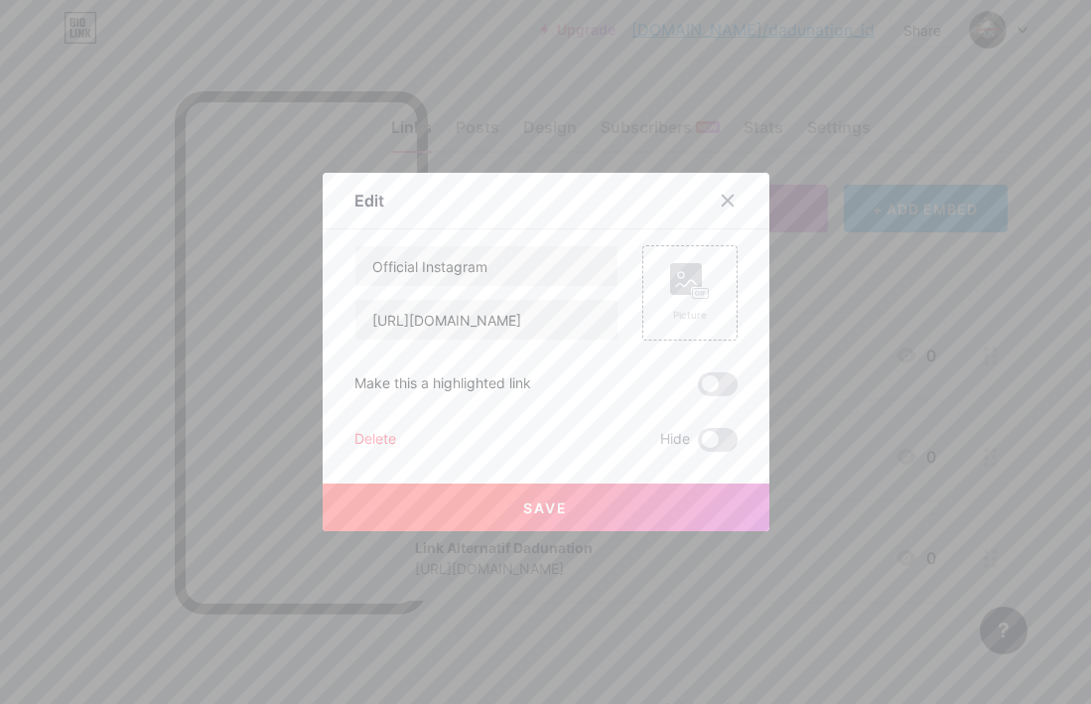
click at [397, 437] on div "Delete Hide" at bounding box center [545, 440] width 383 height 24
click at [382, 437] on div "Delete" at bounding box center [375, 440] width 42 height 24
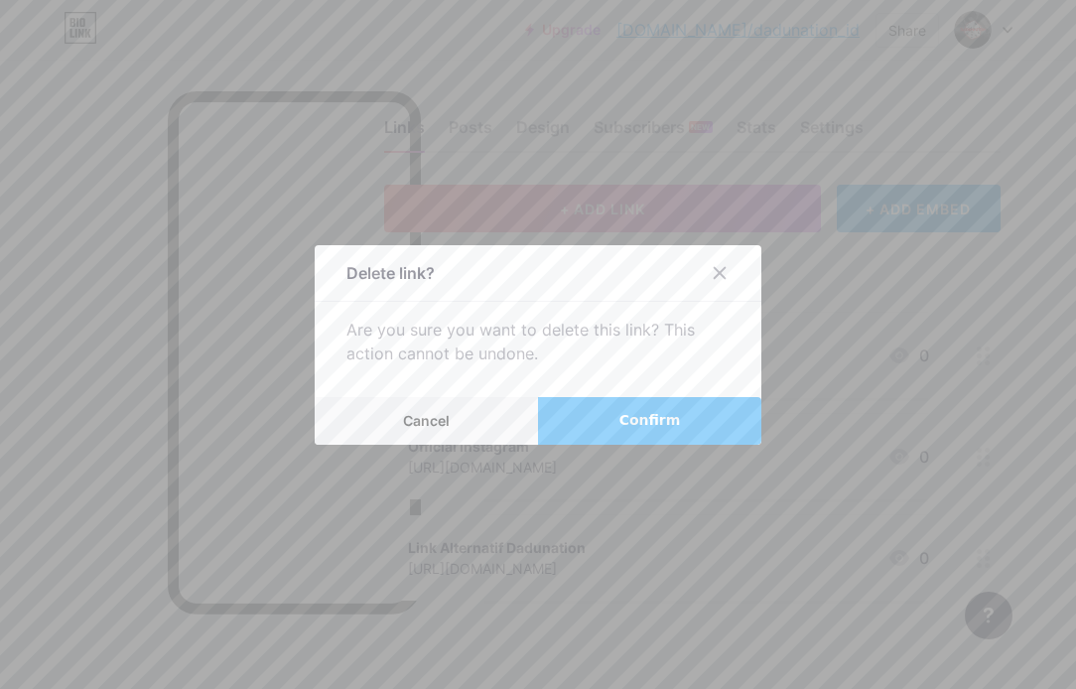
click at [666, 428] on span "Confirm" at bounding box center [650, 420] width 62 height 21
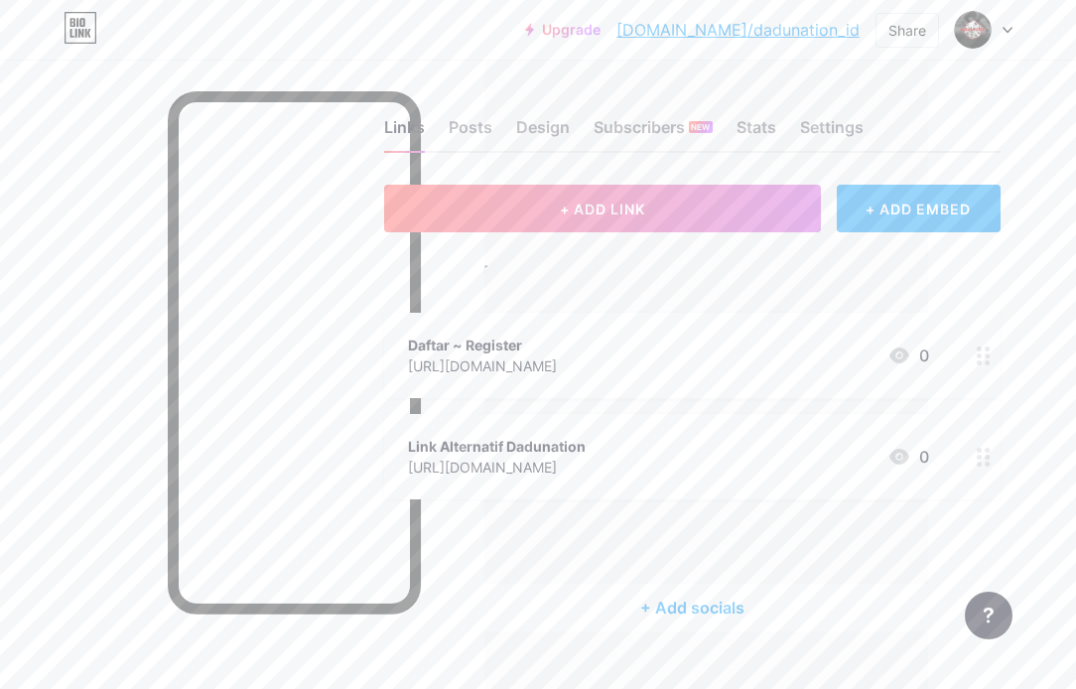
click at [587, 559] on div "SOCIALS" at bounding box center [692, 557] width 616 height 21
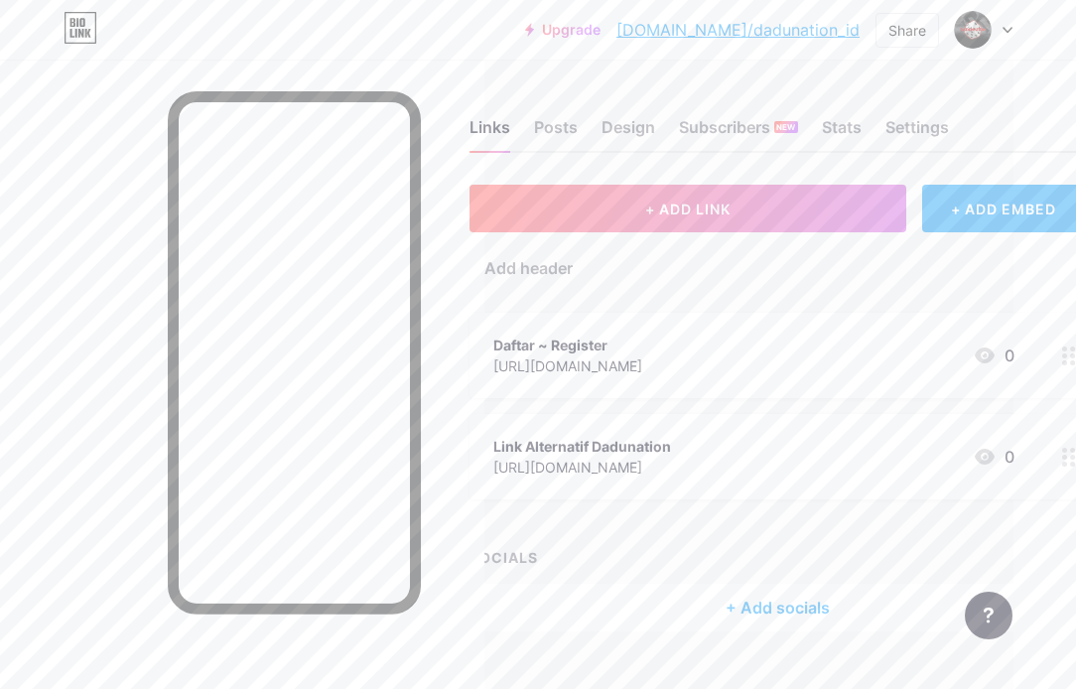
scroll to position [0, 0]
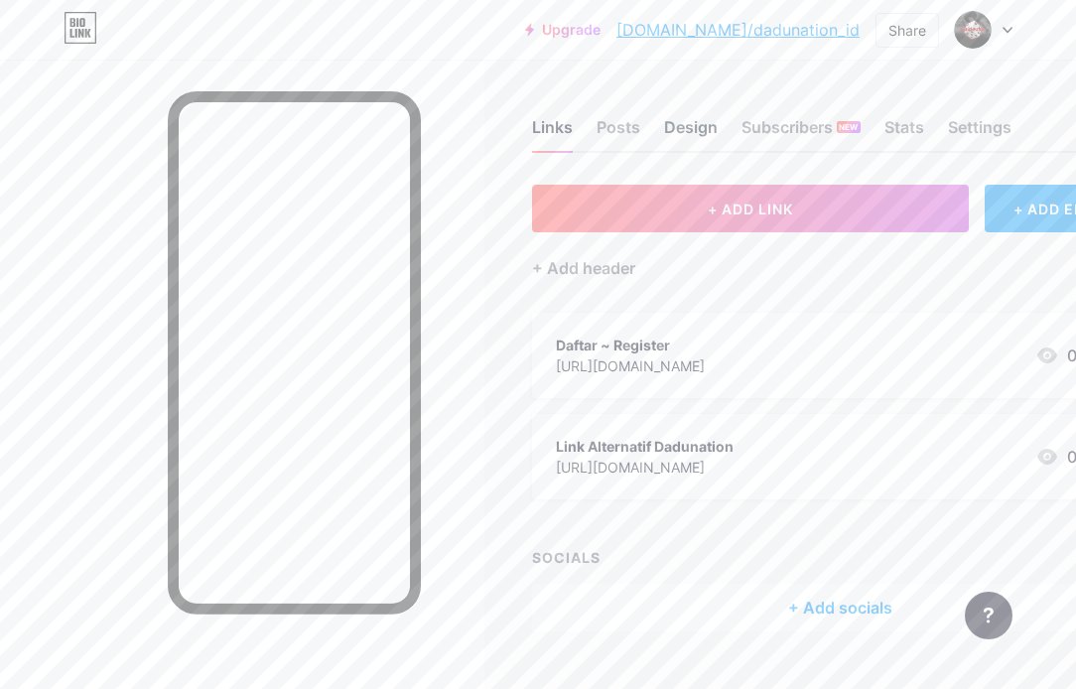
click at [698, 129] on div "Design" at bounding box center [691, 133] width 54 height 36
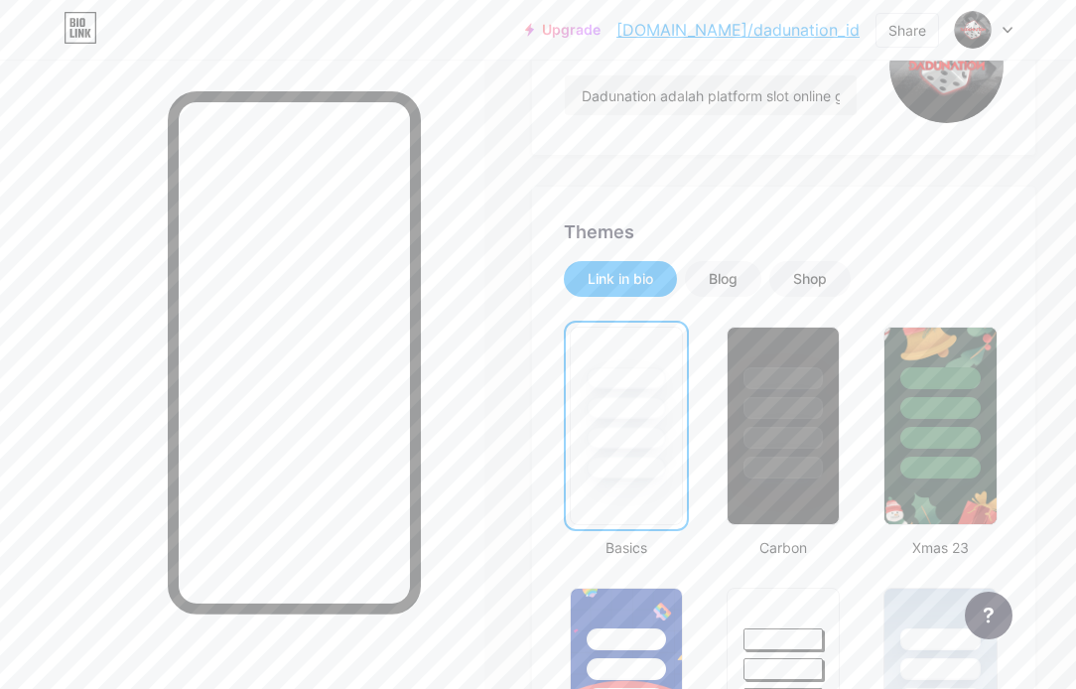
scroll to position [397, 0]
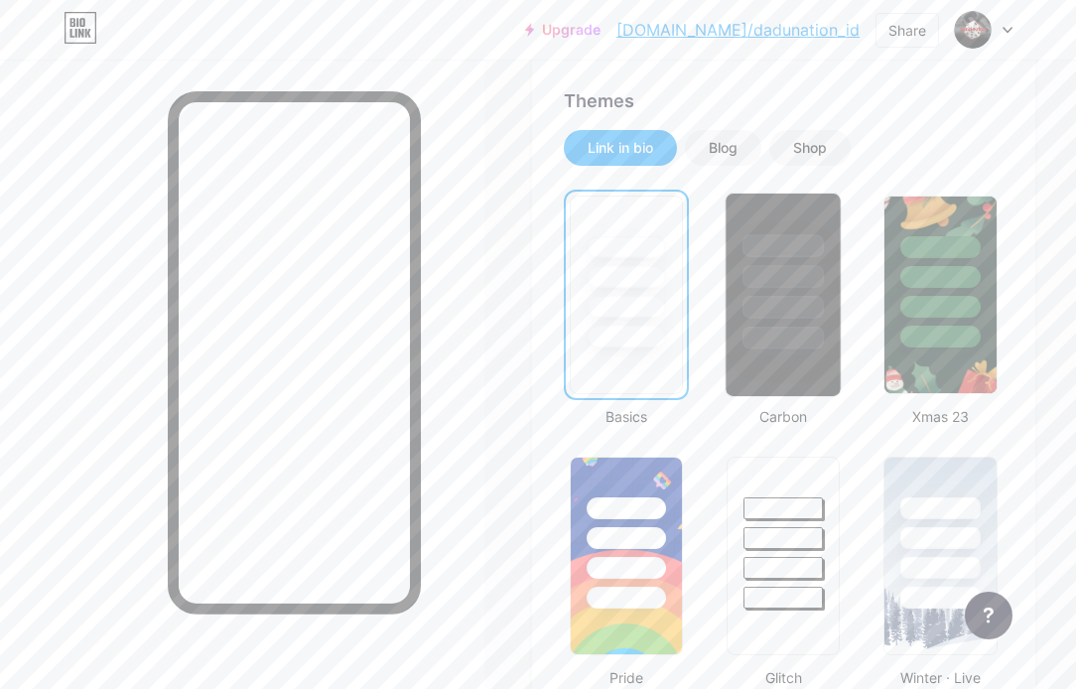
click at [788, 351] on div at bounding box center [783, 295] width 117 height 204
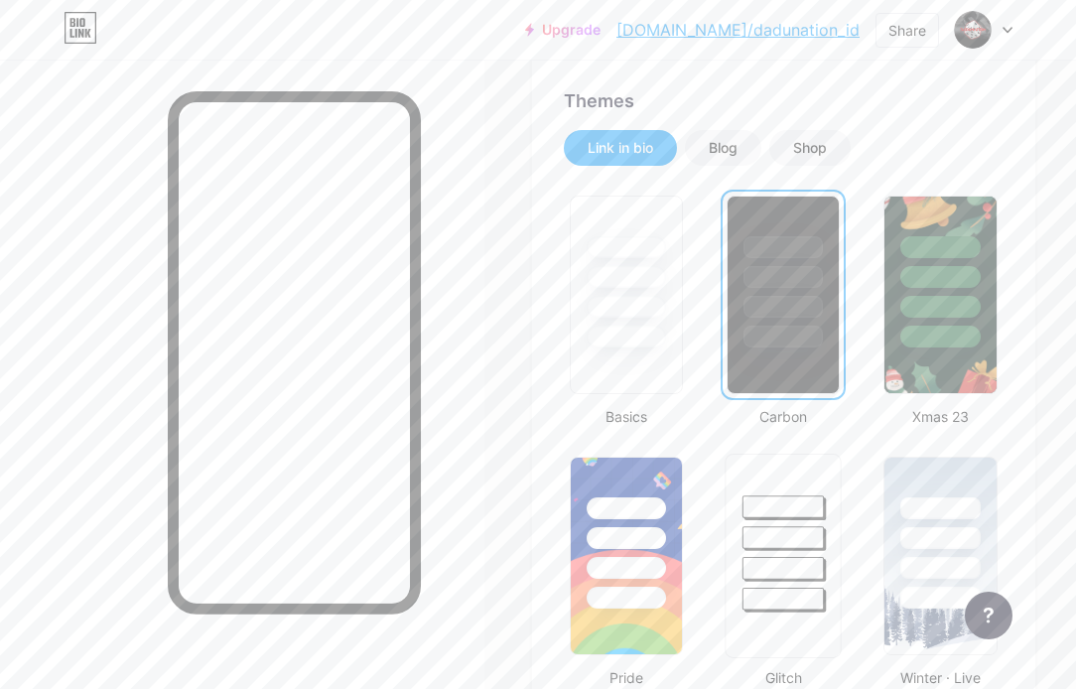
click at [802, 534] on div at bounding box center [784, 537] width 82 height 23
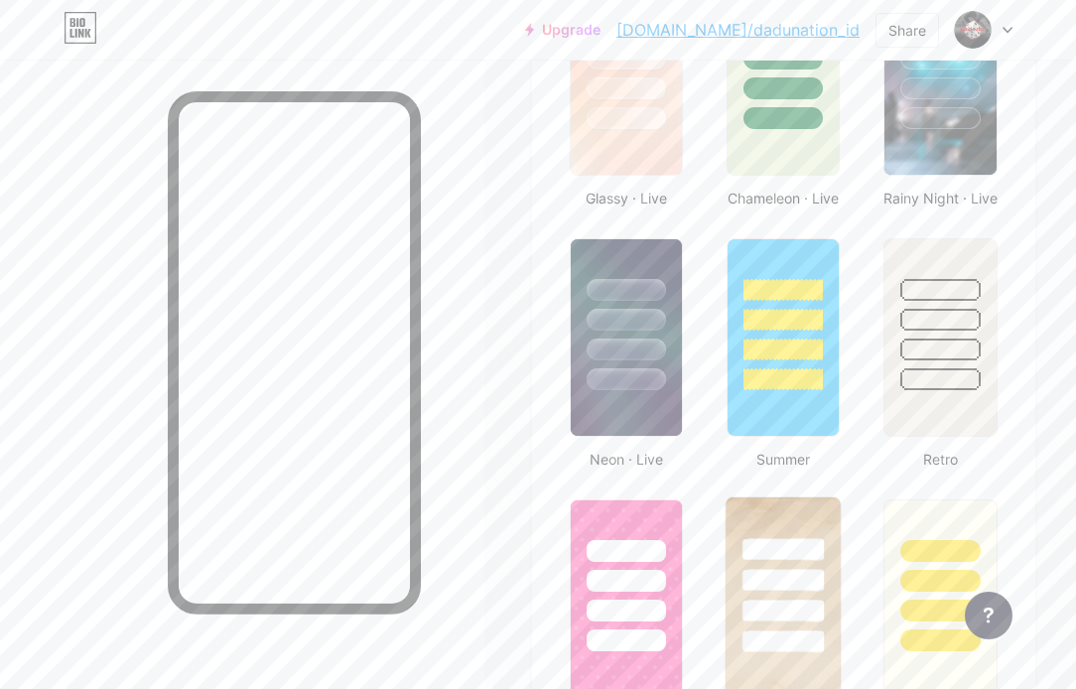
scroll to position [1290, 0]
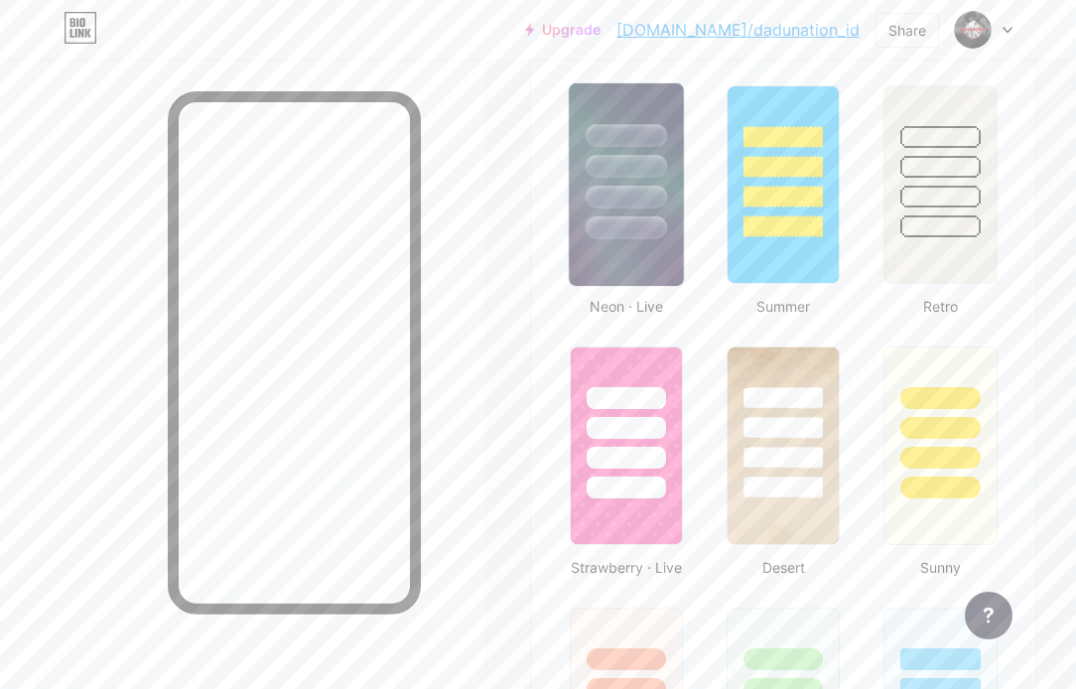
click at [655, 250] on img at bounding box center [626, 184] width 115 height 203
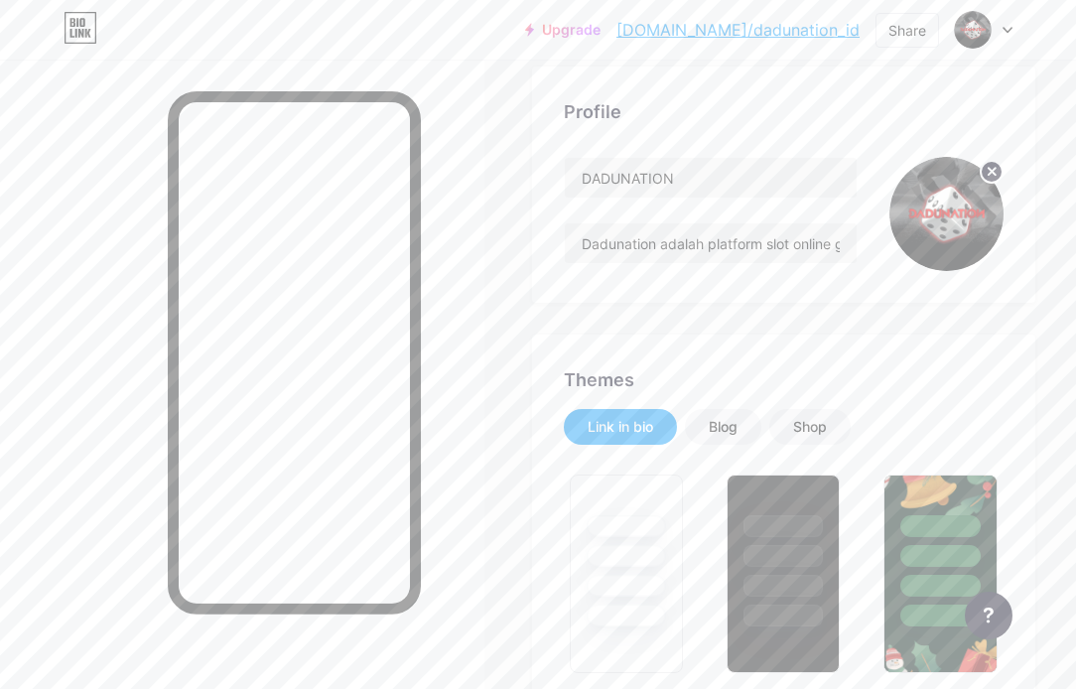
scroll to position [99, 0]
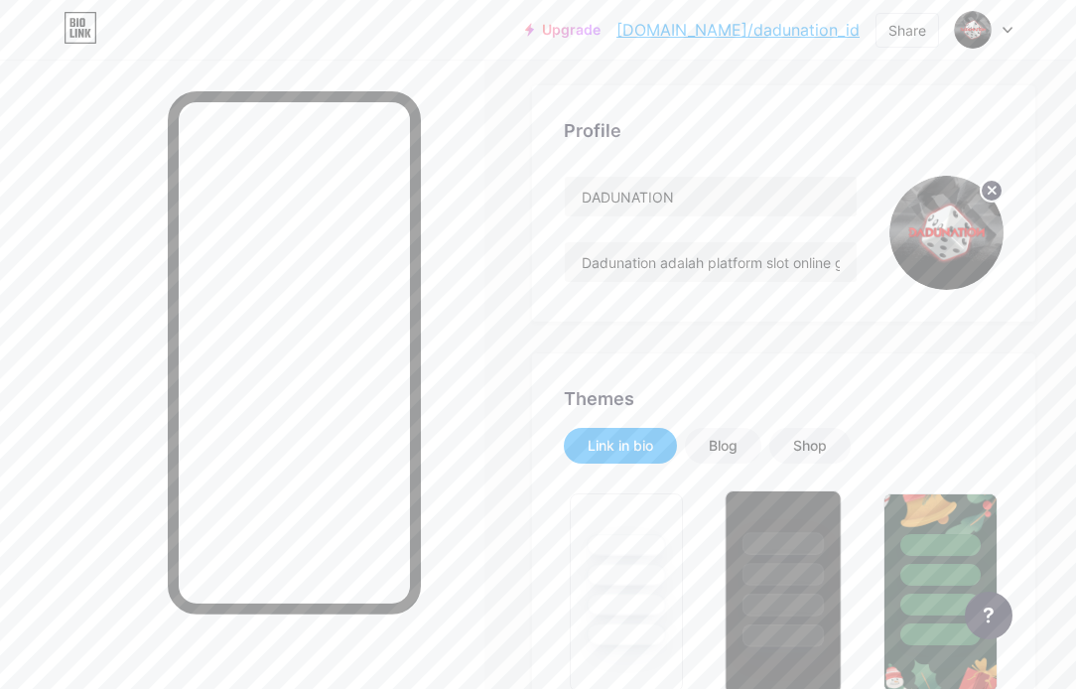
click at [779, 495] on div at bounding box center [783, 569] width 115 height 156
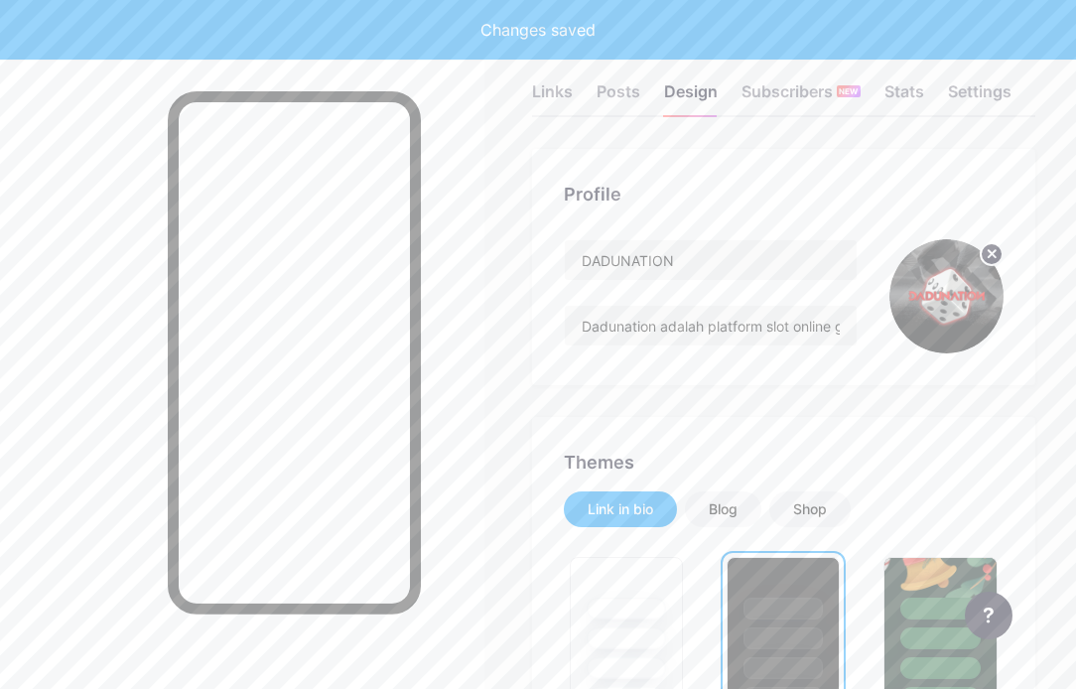
scroll to position [0, 0]
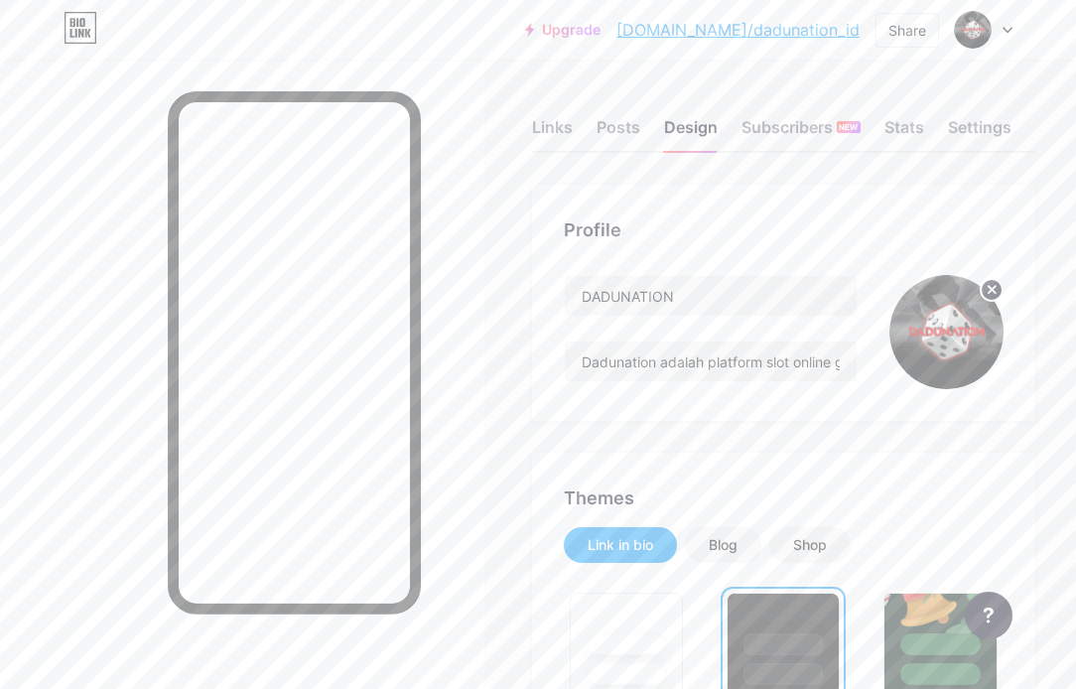
click at [818, 28] on link "[DOMAIN_NAME]/dadunation_id" at bounding box center [737, 30] width 243 height 24
